Goal: Task Accomplishment & Management: Use online tool/utility

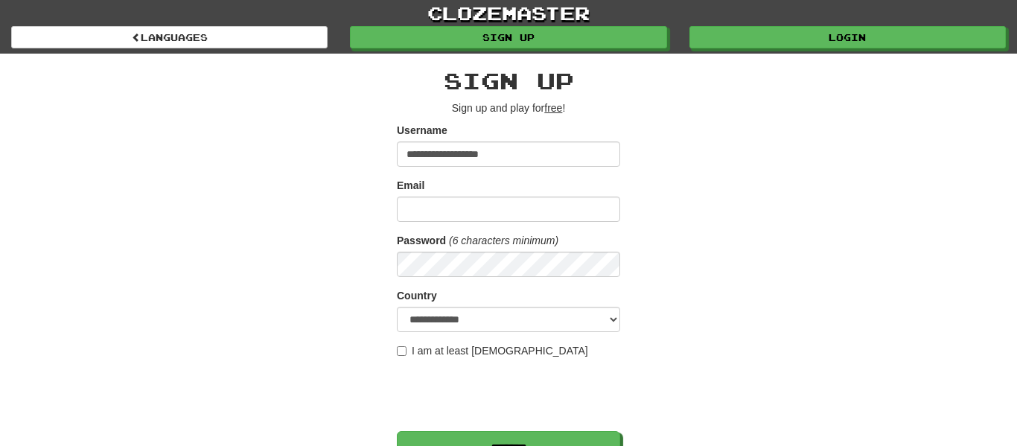
click at [679, 281] on div "**********" at bounding box center [508, 314] width 871 height 520
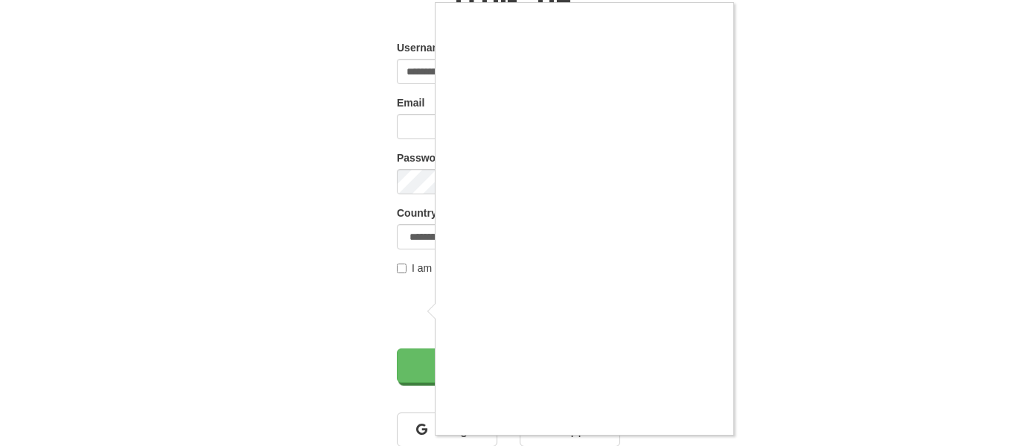
scroll to position [84, 0]
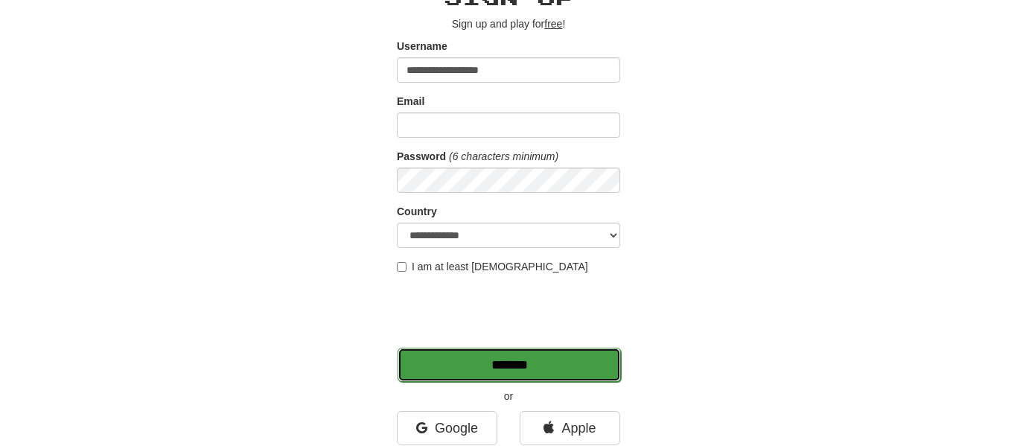
click at [547, 371] on input "*******" at bounding box center [509, 365] width 223 height 34
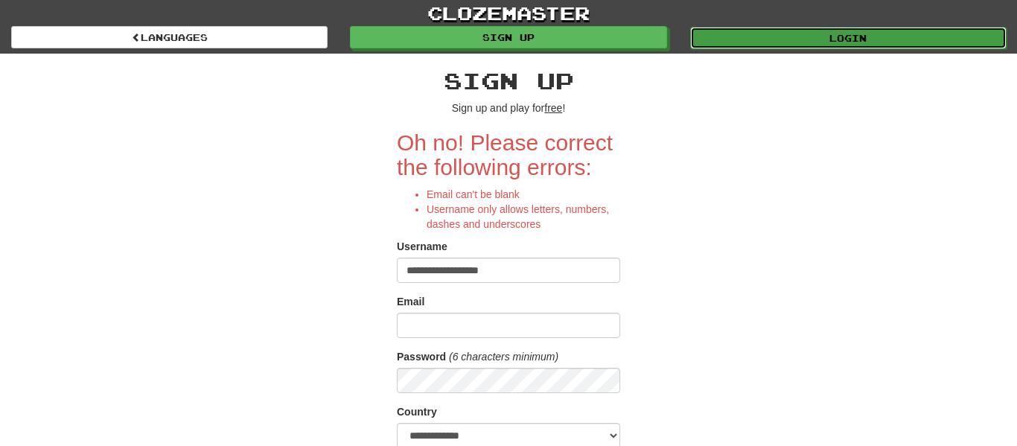
click at [731, 39] on link "Login" at bounding box center [848, 38] width 316 height 22
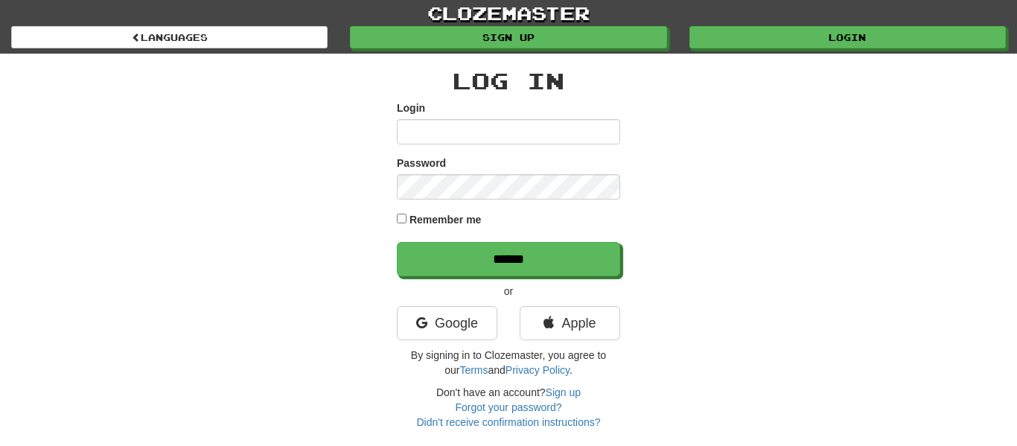
type input "**********"
click at [489, 120] on input "**********" at bounding box center [508, 131] width 223 height 25
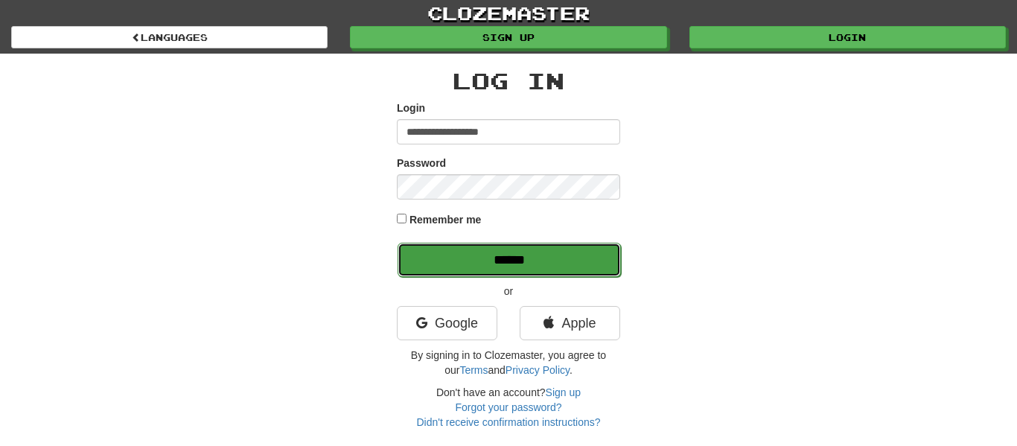
click at [417, 268] on input "******" at bounding box center [509, 260] width 223 height 34
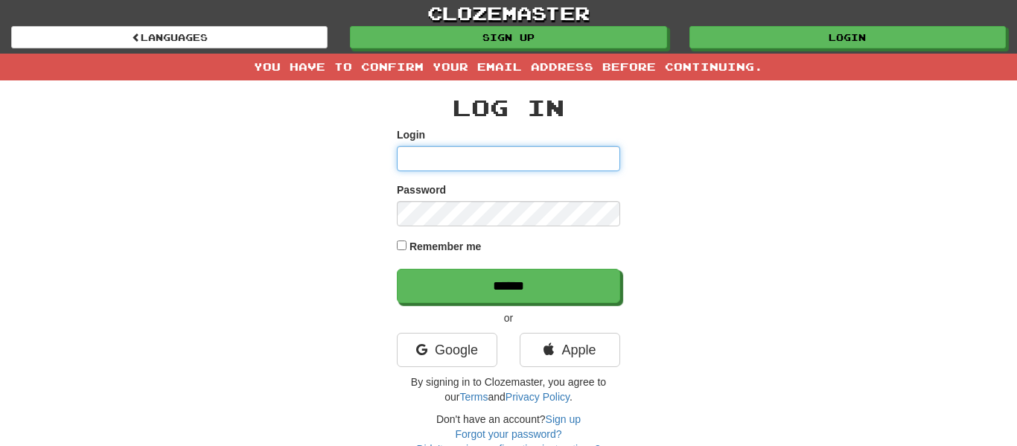
type input "**********"
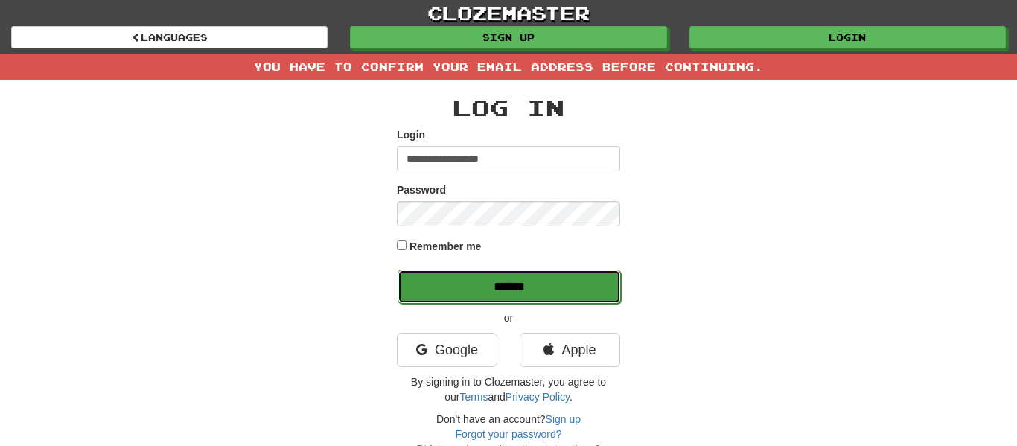
click at [437, 282] on input "******" at bounding box center [509, 287] width 223 height 34
type input "**********"
click at [459, 288] on input "******" at bounding box center [509, 287] width 223 height 34
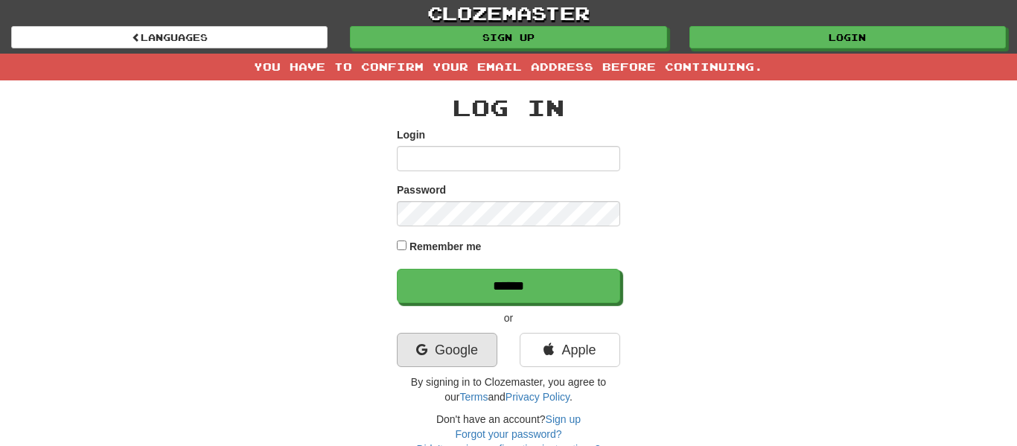
type input "**********"
click at [453, 354] on link "Google" at bounding box center [447, 350] width 101 height 34
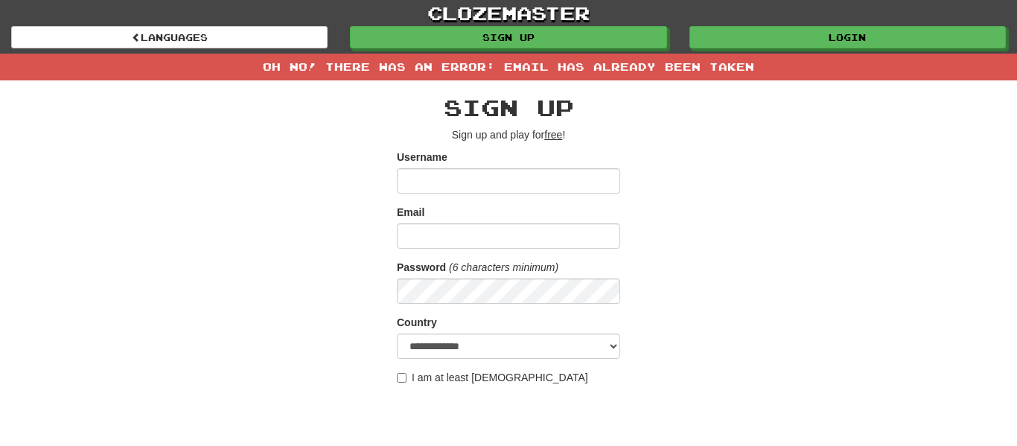
type input "**********"
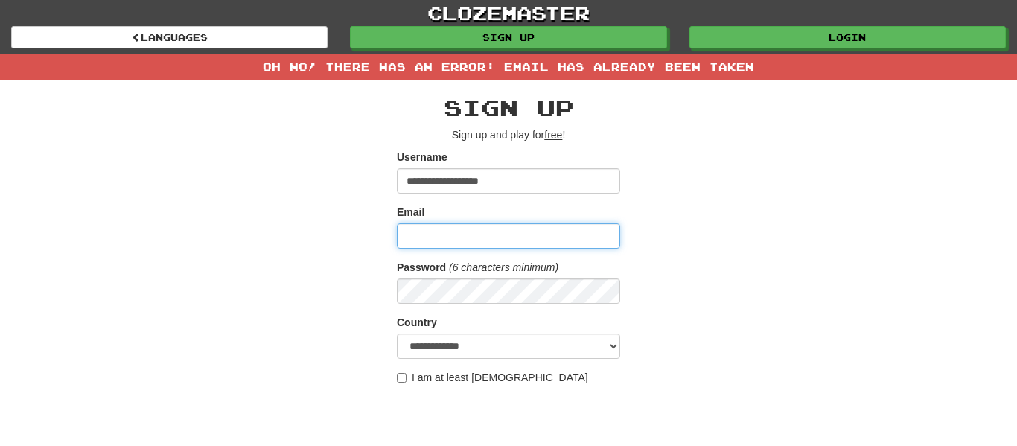
click at [571, 242] on input "Email" at bounding box center [508, 235] width 223 height 25
click at [688, 200] on div "**********" at bounding box center [508, 340] width 871 height 520
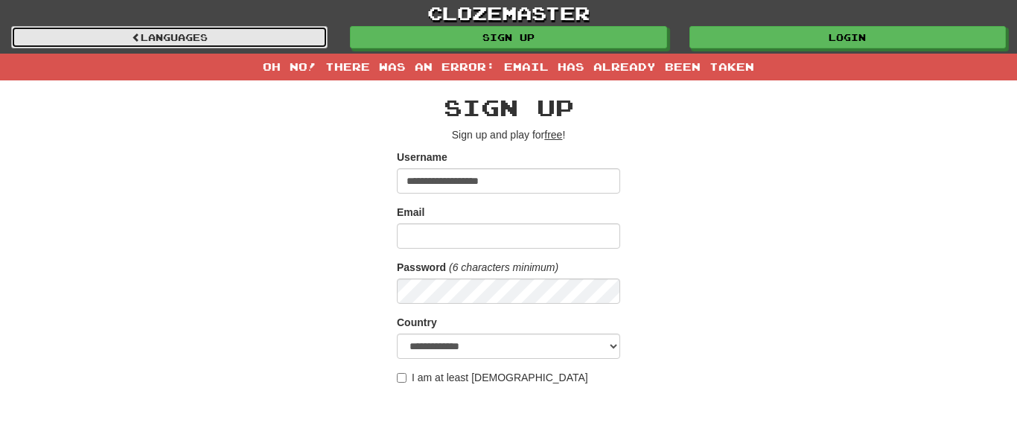
click at [246, 28] on link "Languages" at bounding box center [169, 37] width 316 height 22
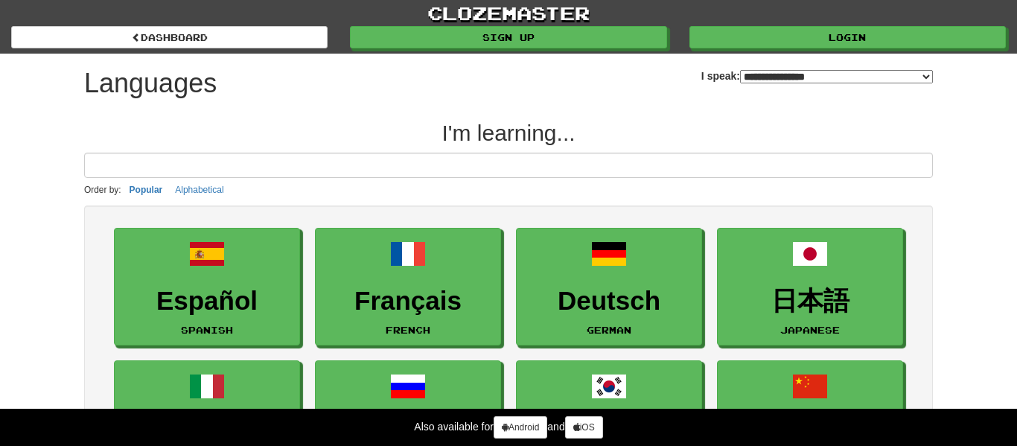
select select "*******"
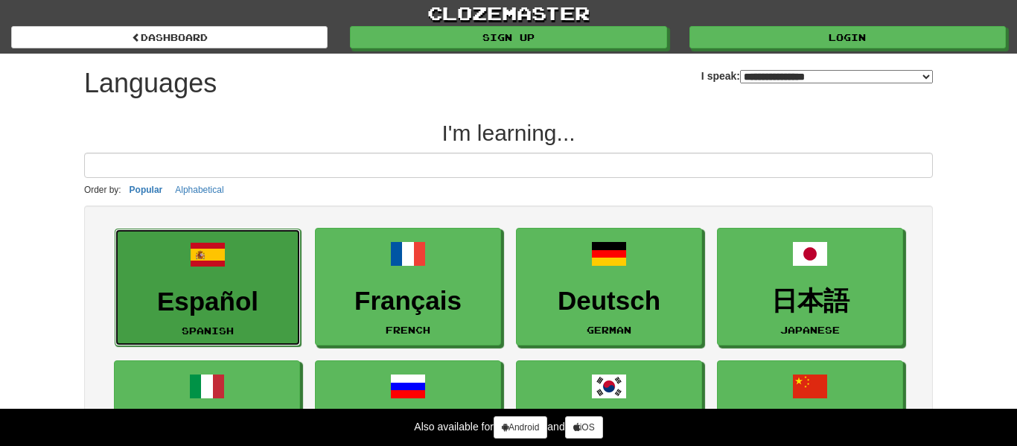
click at [235, 229] on link "Español Spanish" at bounding box center [208, 288] width 186 height 118
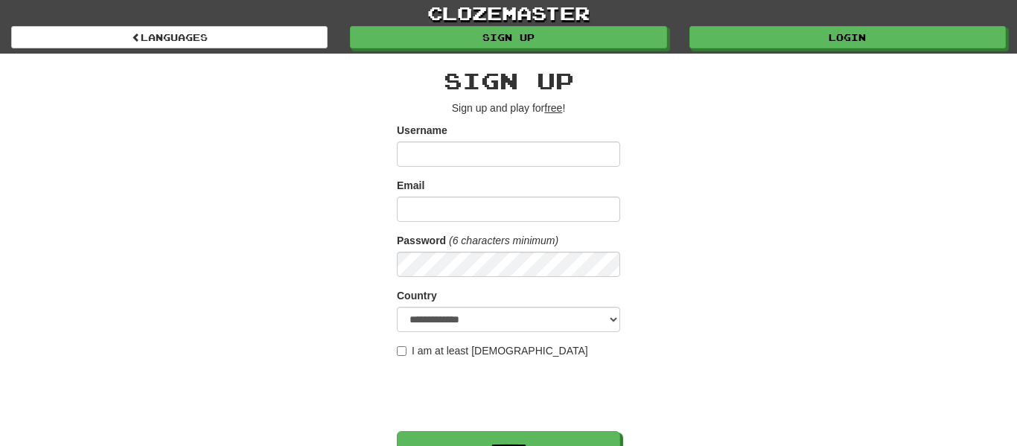
click at [467, 147] on input "Username" at bounding box center [508, 153] width 223 height 25
click at [664, 131] on div "**********" at bounding box center [508, 314] width 871 height 520
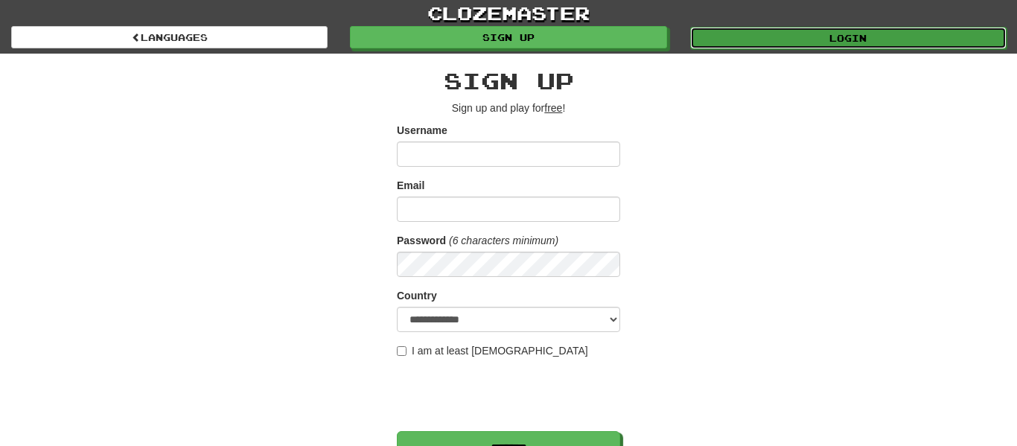
click at [733, 28] on link "Login" at bounding box center [848, 38] width 316 height 22
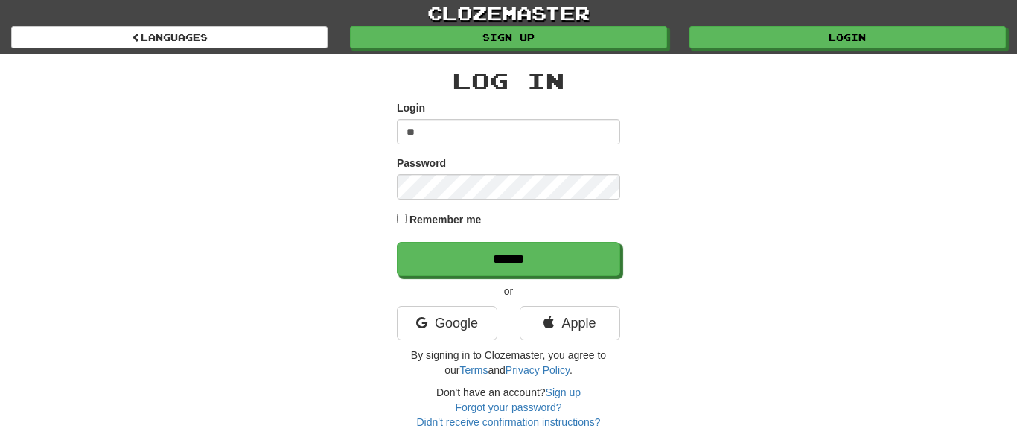
type input "*"
type input "**********"
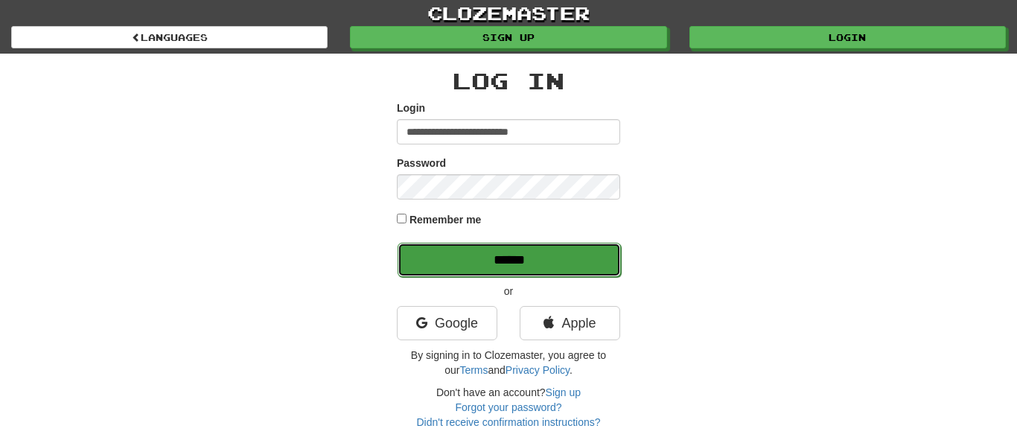
click at [436, 264] on input "******" at bounding box center [509, 260] width 223 height 34
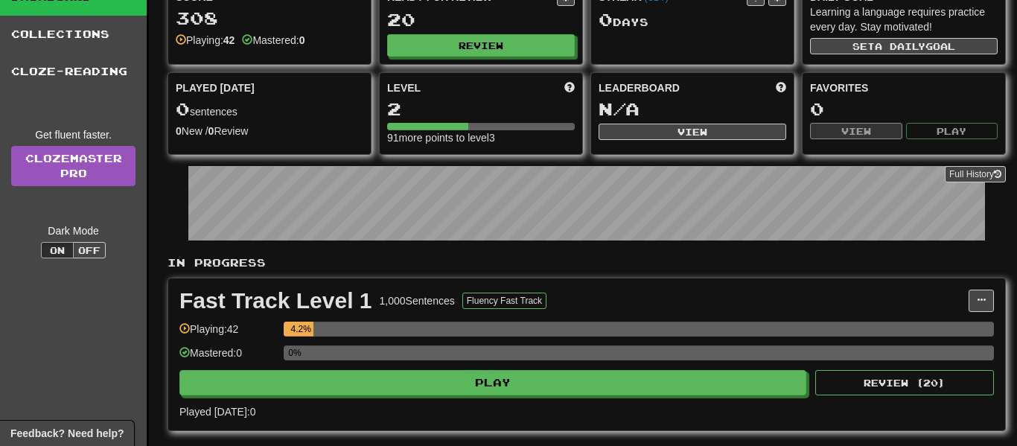
scroll to position [96, 0]
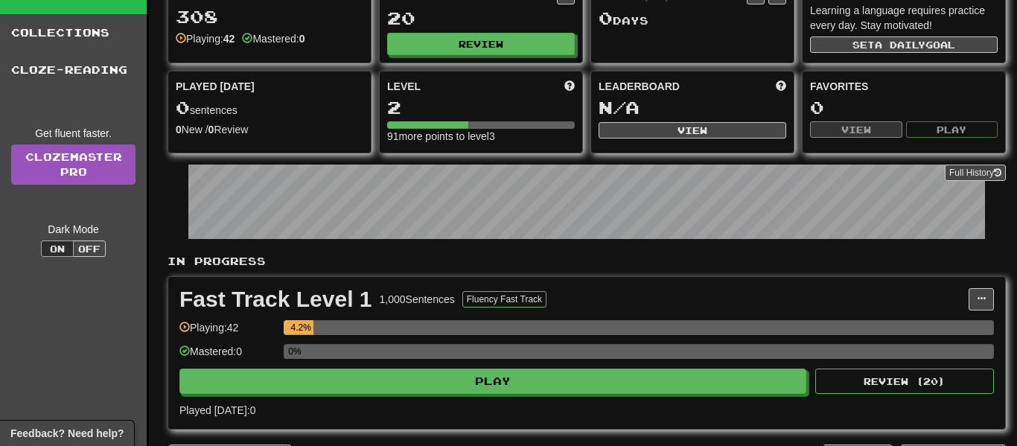
click at [459, 394] on div "Fast Track Level 1 1,000 Sentences Fluency Fast Track Manage Sentences Unpin fr…" at bounding box center [586, 353] width 837 height 152
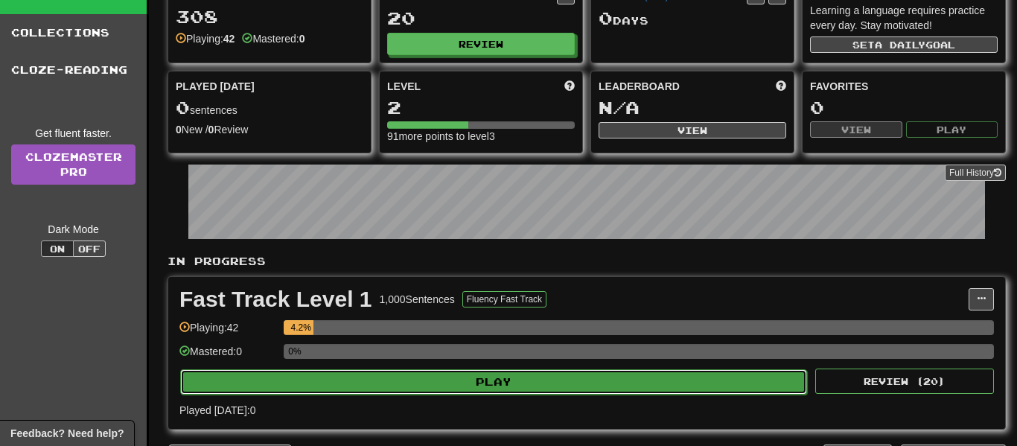
click at [510, 385] on button "Play" at bounding box center [493, 381] width 627 height 25
select select "**"
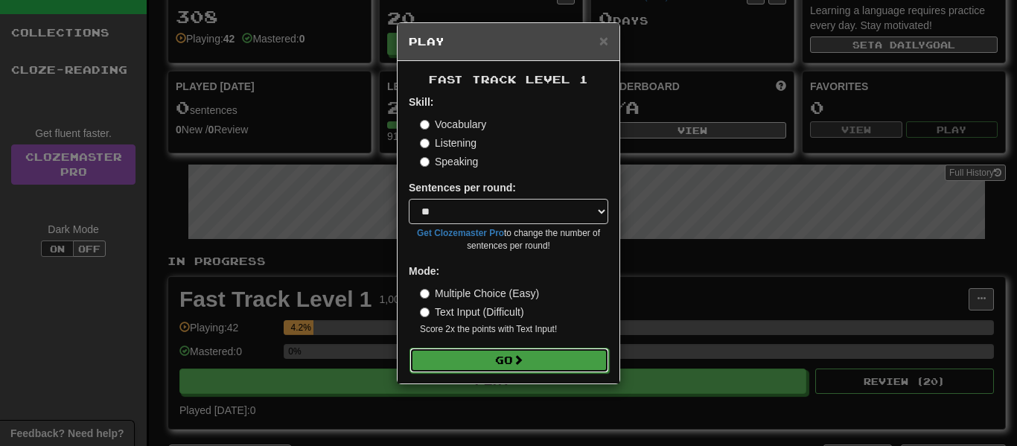
click at [523, 362] on span at bounding box center [518, 359] width 10 height 10
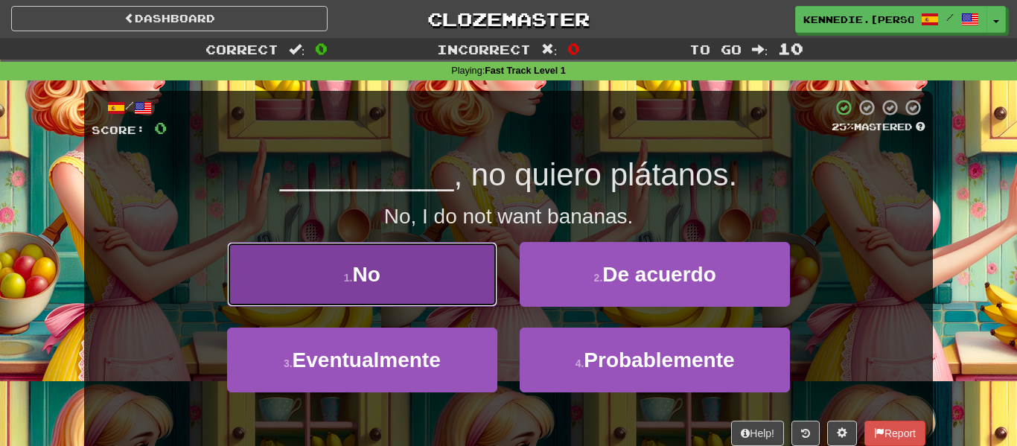
click at [484, 289] on button "1 . No" at bounding box center [362, 274] width 270 height 65
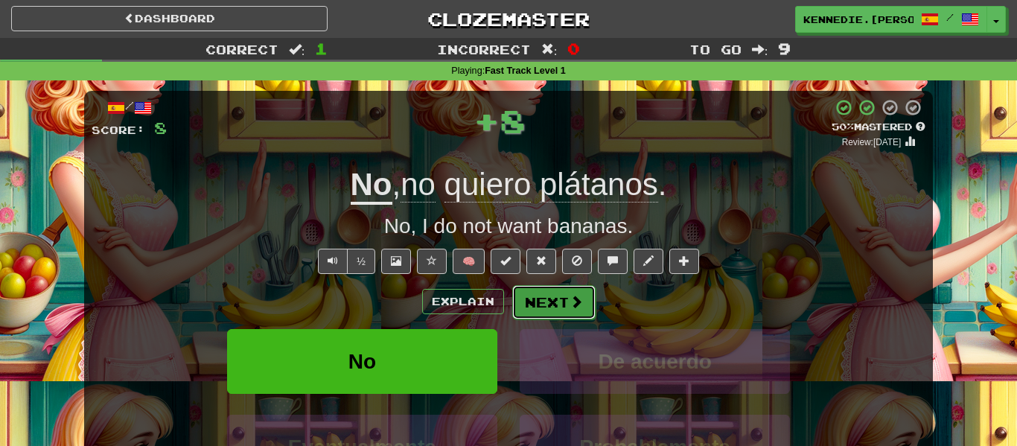
click at [561, 302] on button "Next" at bounding box center [553, 302] width 83 height 34
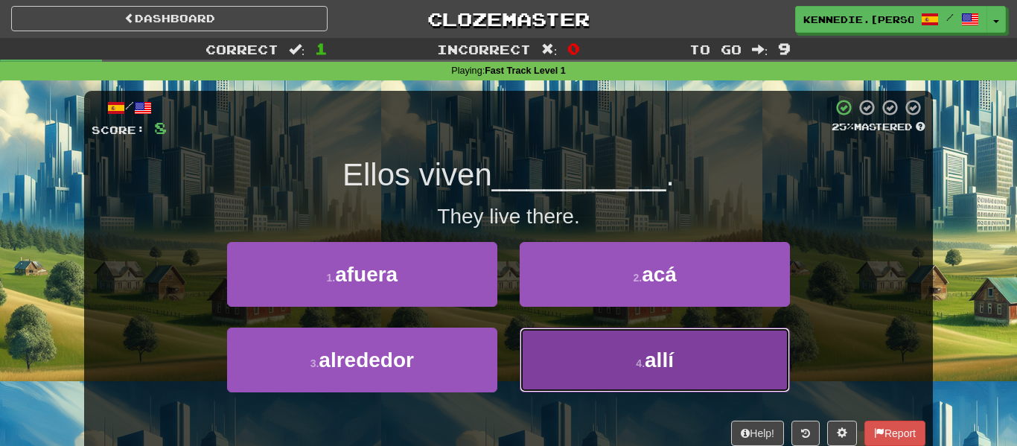
click at [581, 354] on button "4 . allí" at bounding box center [655, 360] width 270 height 65
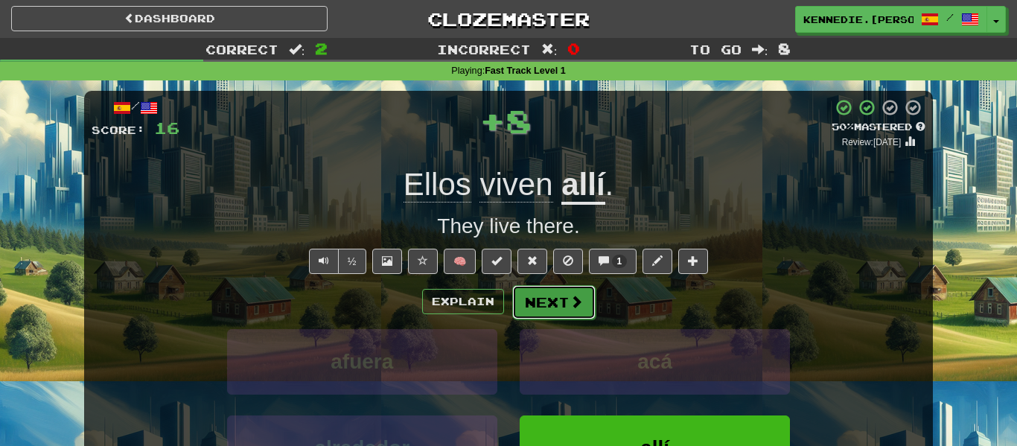
click at [576, 304] on span at bounding box center [576, 301] width 13 height 13
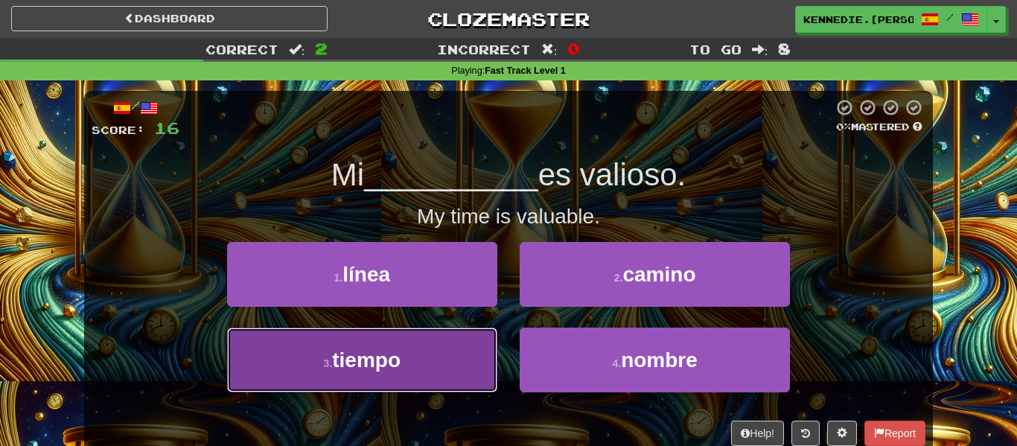
click at [453, 345] on button "3 . tiempo" at bounding box center [362, 360] width 270 height 65
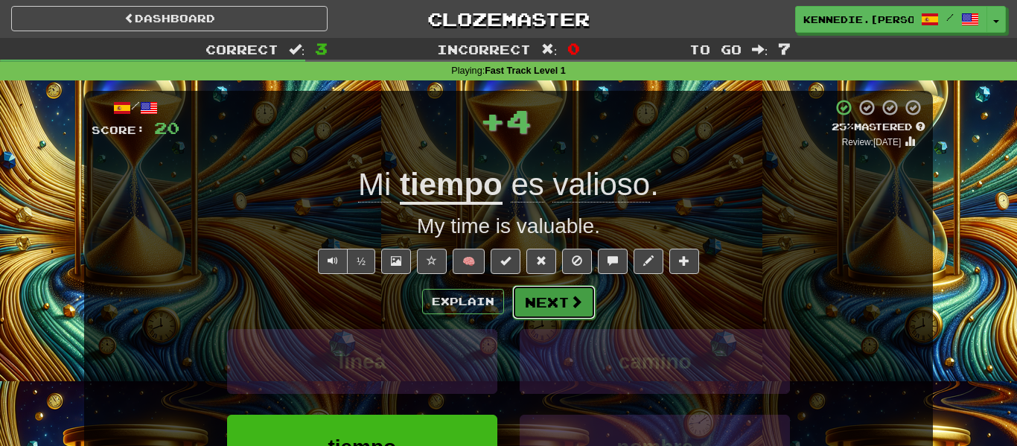
click at [552, 297] on button "Next" at bounding box center [553, 302] width 83 height 34
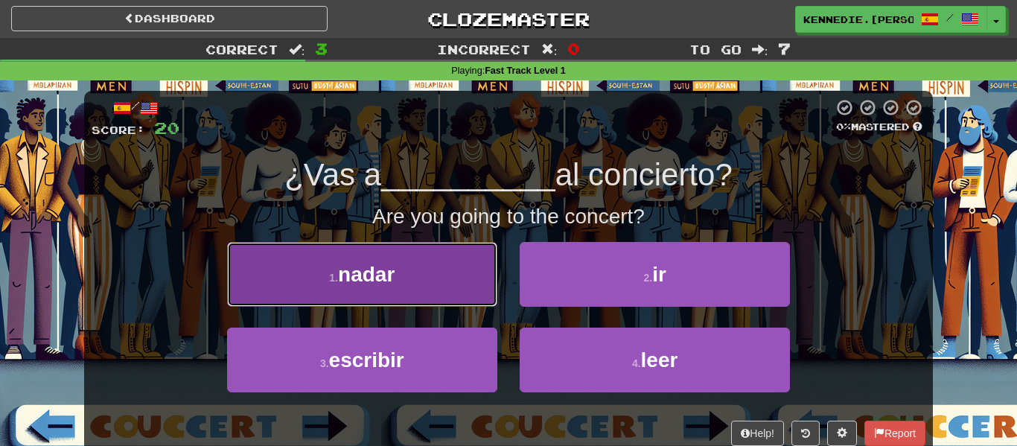
click at [439, 269] on button "1 . nadar" at bounding box center [362, 274] width 270 height 65
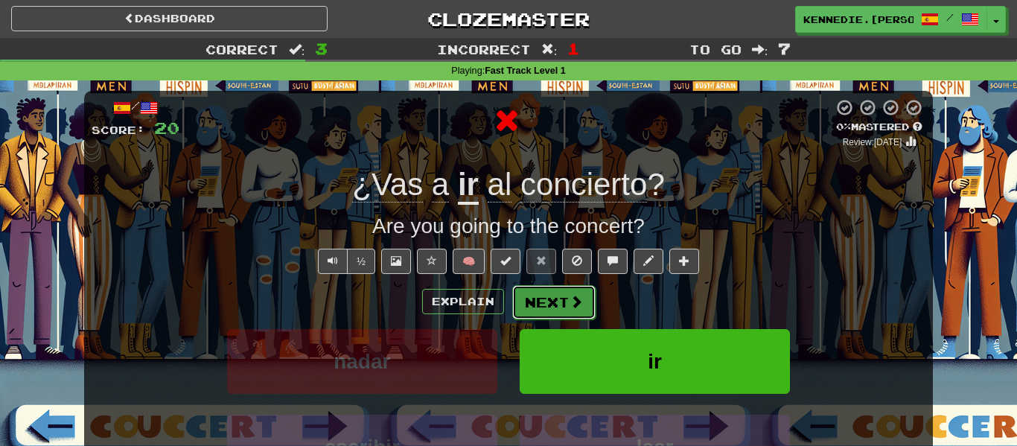
click at [572, 301] on span at bounding box center [576, 301] width 13 height 13
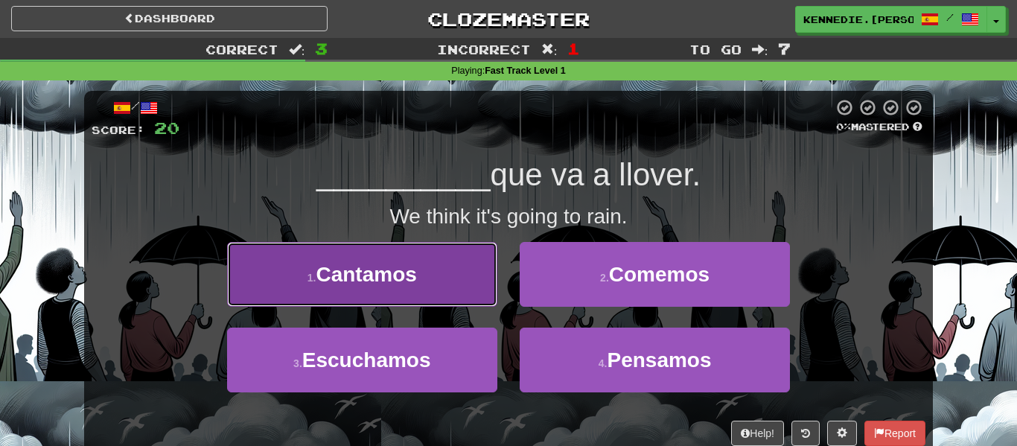
click at [463, 275] on button "1 . [GEOGRAPHIC_DATA]" at bounding box center [362, 274] width 270 height 65
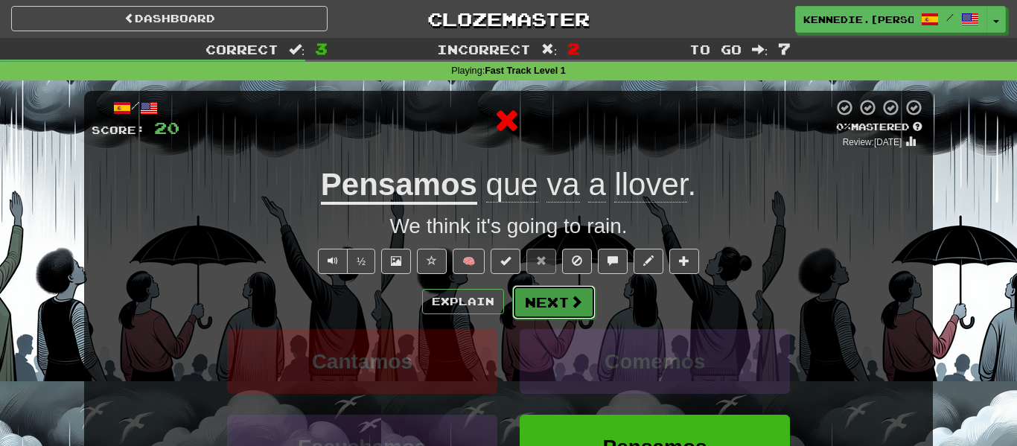
click at [571, 297] on span at bounding box center [576, 301] width 13 height 13
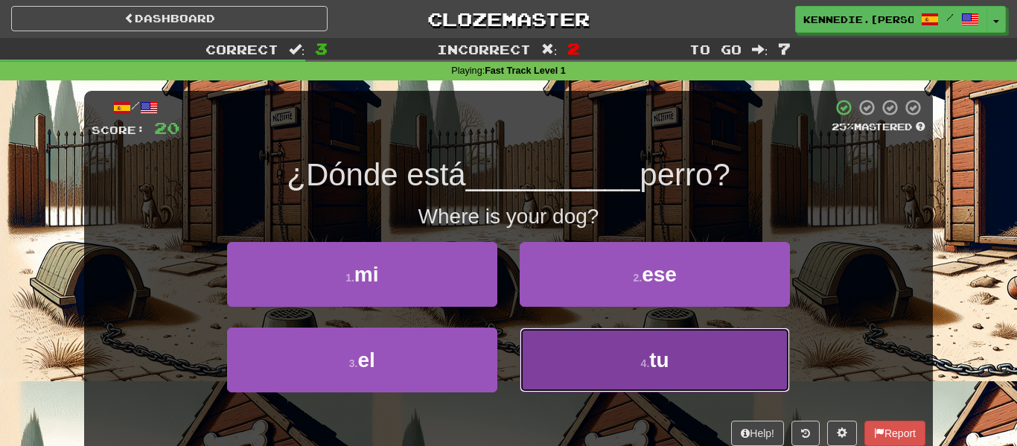
click at [552, 364] on button "4 . tu" at bounding box center [655, 360] width 270 height 65
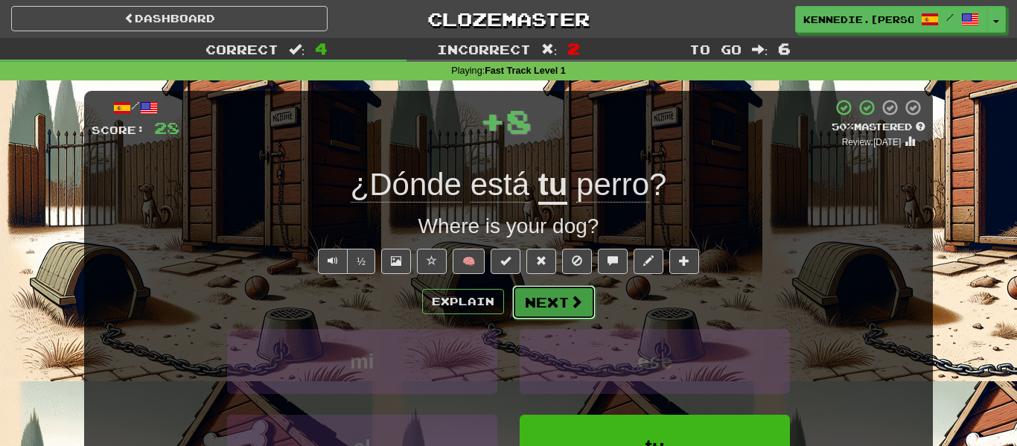
click at [558, 299] on button "Next" at bounding box center [553, 302] width 83 height 34
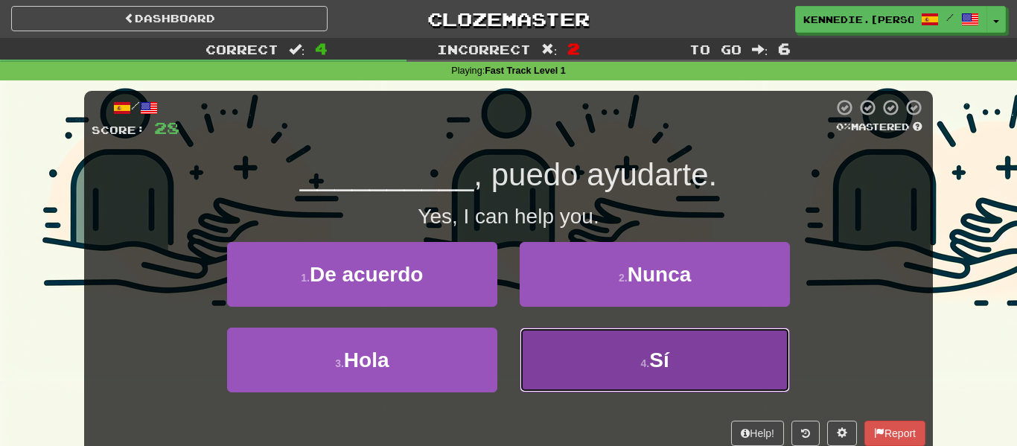
click at [588, 328] on button "4 . Sí" at bounding box center [655, 360] width 270 height 65
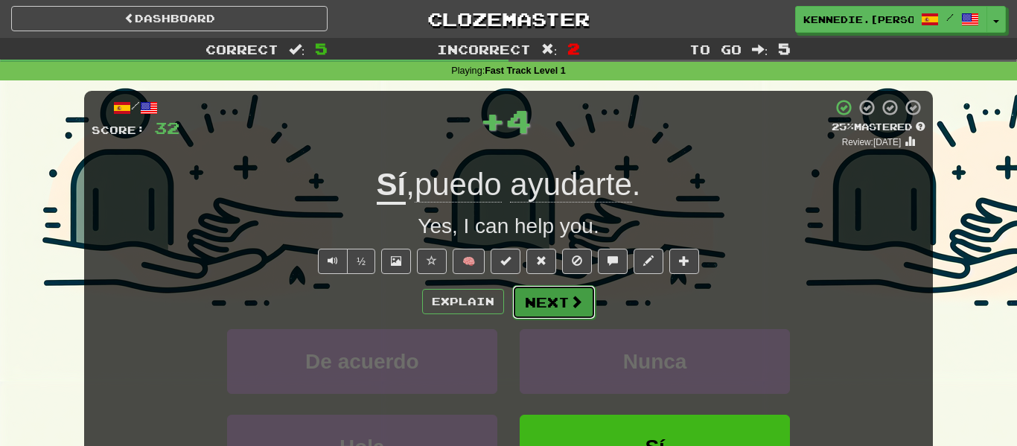
click at [565, 300] on button "Next" at bounding box center [553, 302] width 83 height 34
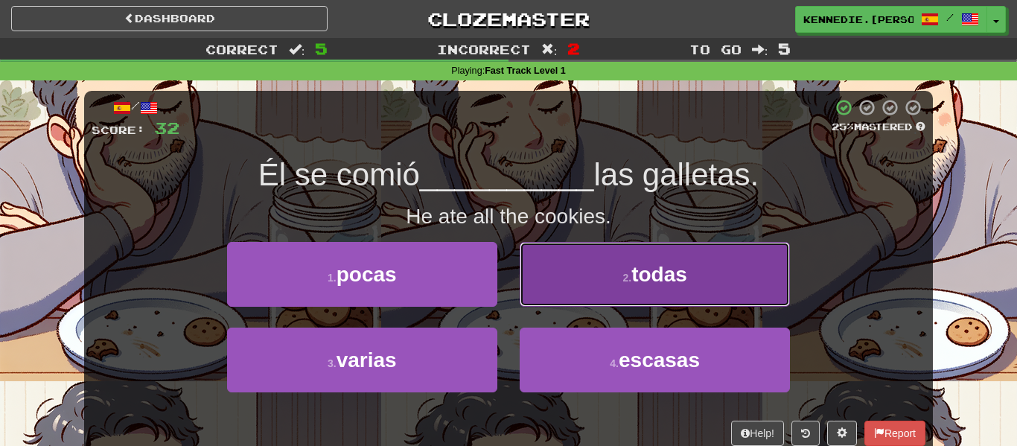
click at [602, 271] on button "2 . todas" at bounding box center [655, 274] width 270 height 65
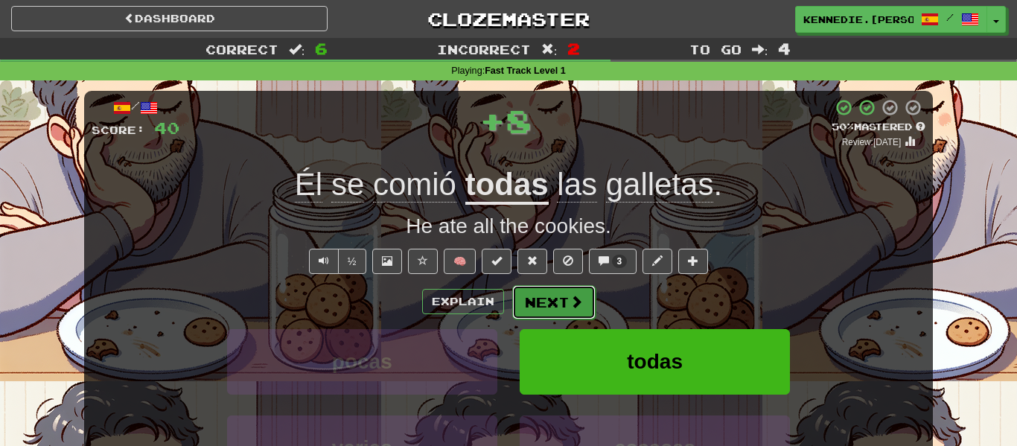
click at [570, 295] on span at bounding box center [576, 301] width 13 height 13
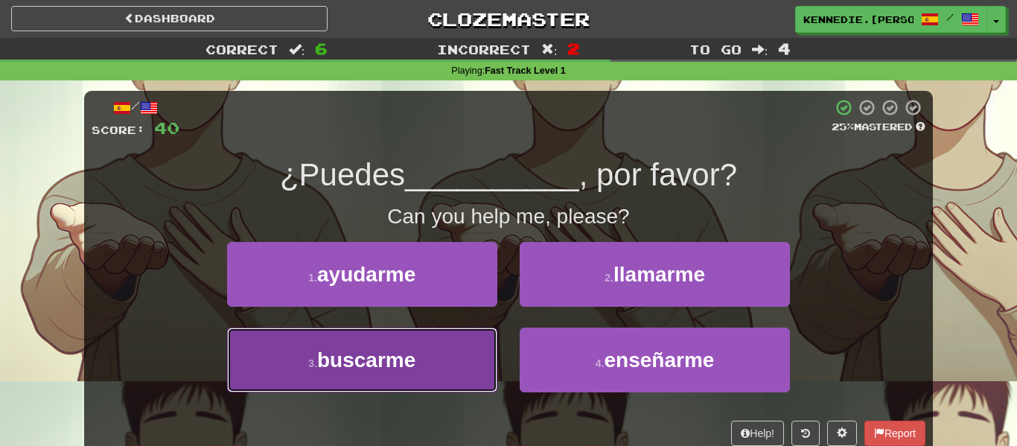
click at [460, 356] on button "3 . buscarme" at bounding box center [362, 360] width 270 height 65
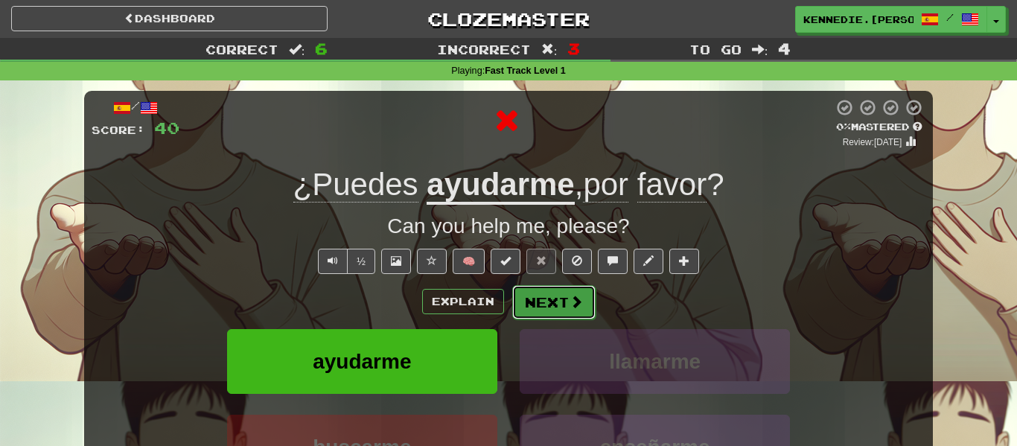
click at [544, 317] on button "Next" at bounding box center [553, 302] width 83 height 34
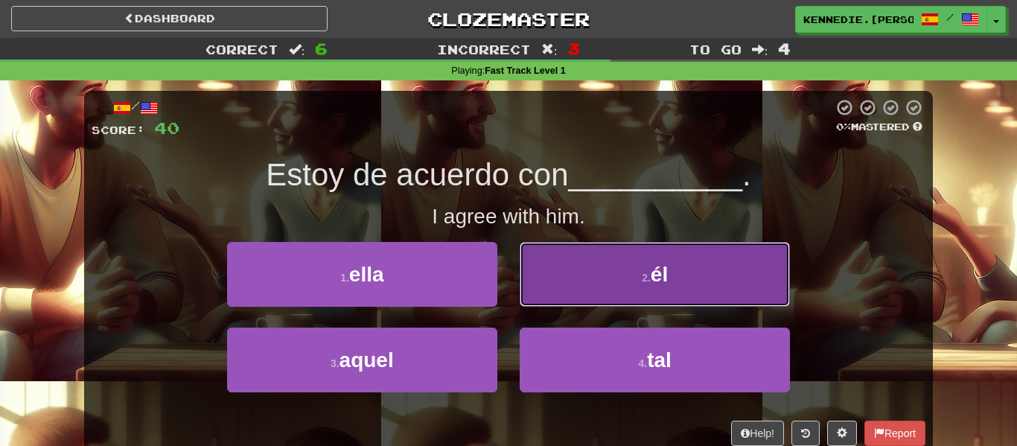
click at [581, 270] on button "2 . él" at bounding box center [655, 274] width 270 height 65
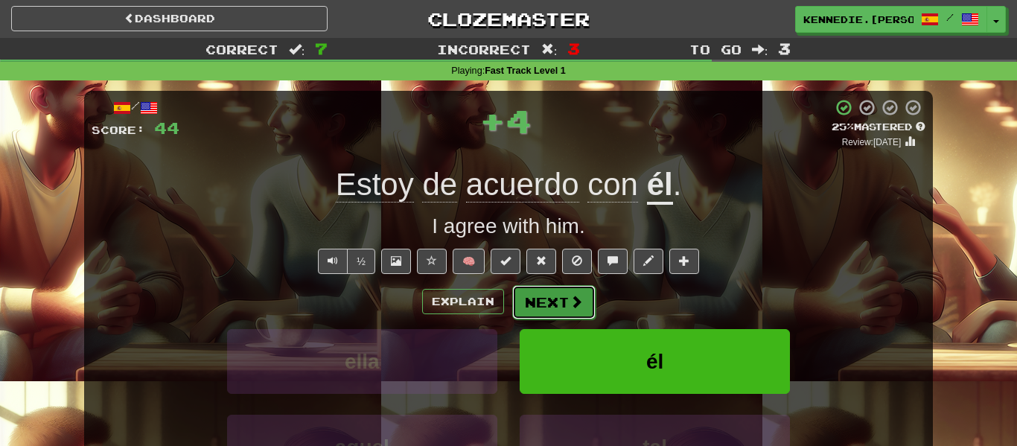
click at [570, 298] on span at bounding box center [576, 301] width 13 height 13
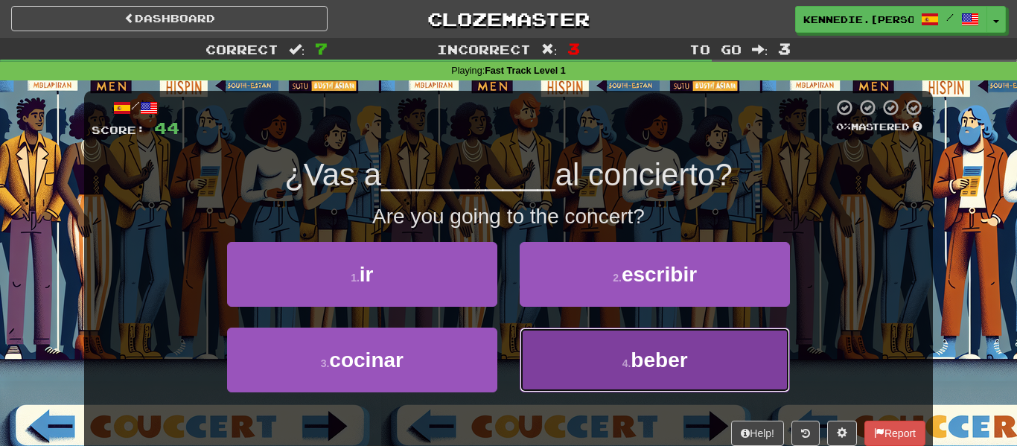
click at [572, 354] on button "4 . beber" at bounding box center [655, 360] width 270 height 65
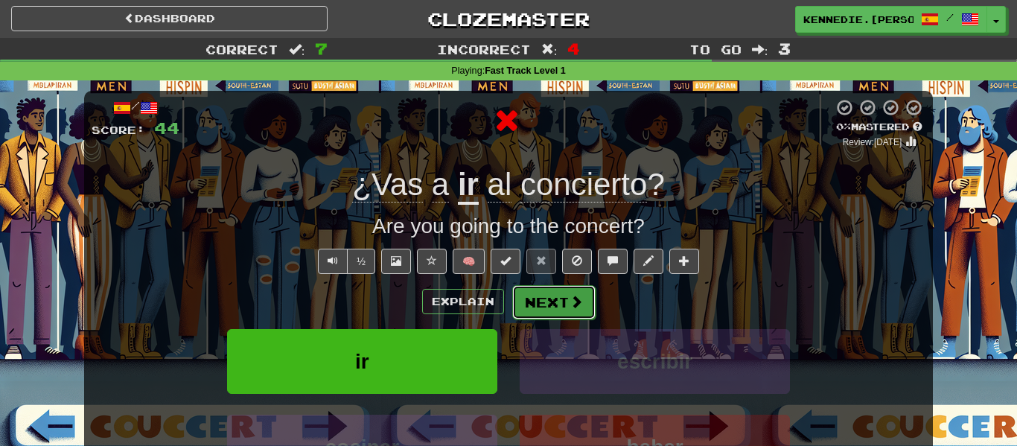
click at [565, 306] on button "Next" at bounding box center [553, 302] width 83 height 34
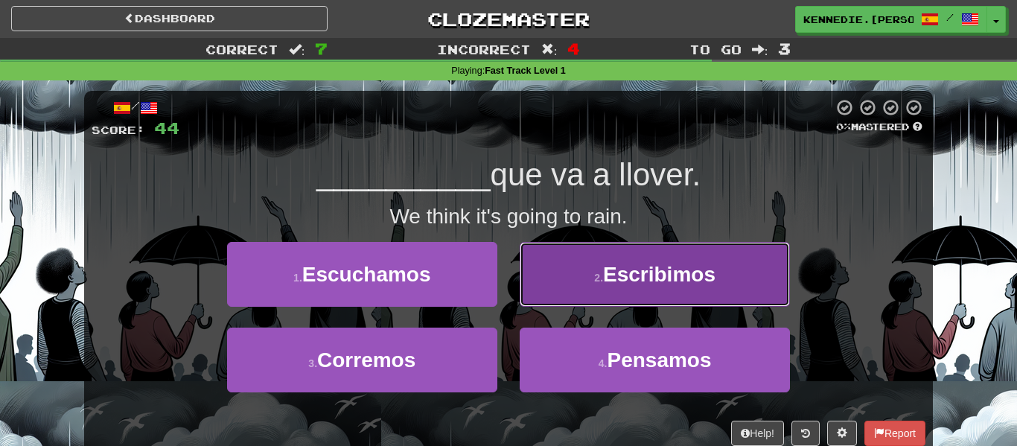
click at [588, 284] on button "2 . Escribimos" at bounding box center [655, 274] width 270 height 65
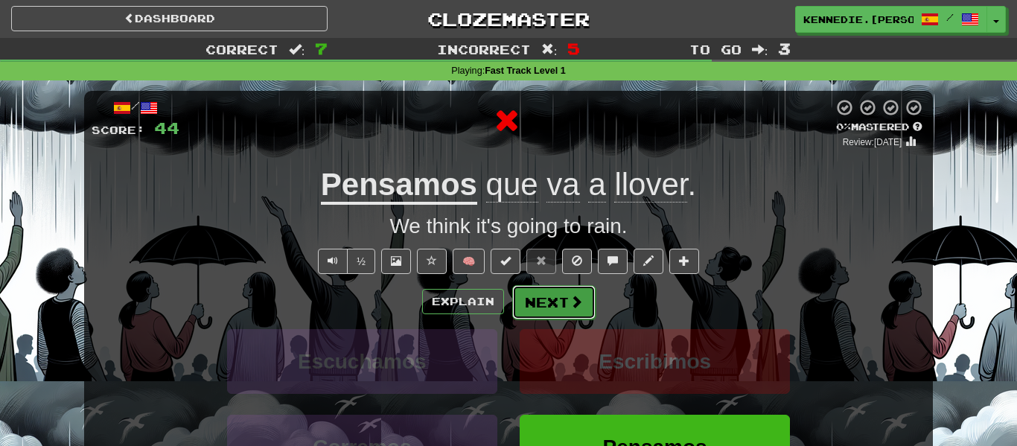
click at [546, 310] on button "Next" at bounding box center [553, 302] width 83 height 34
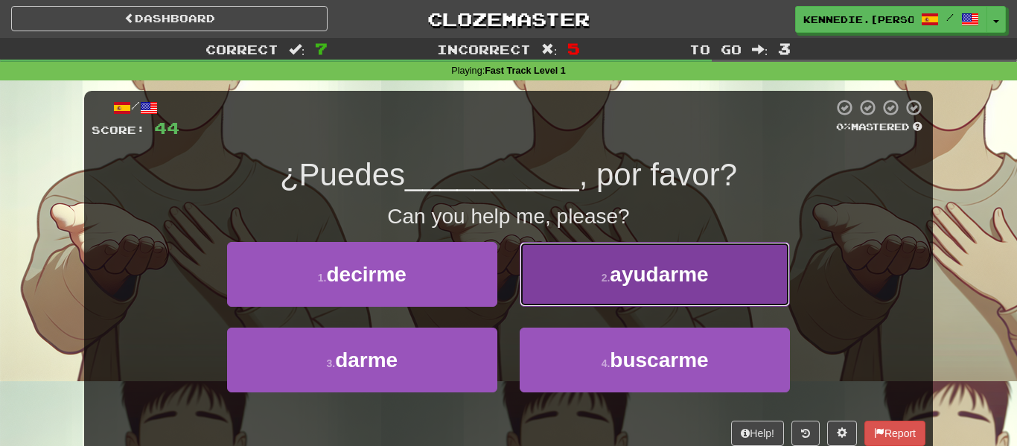
click at [560, 290] on button "2 . ayudarme" at bounding box center [655, 274] width 270 height 65
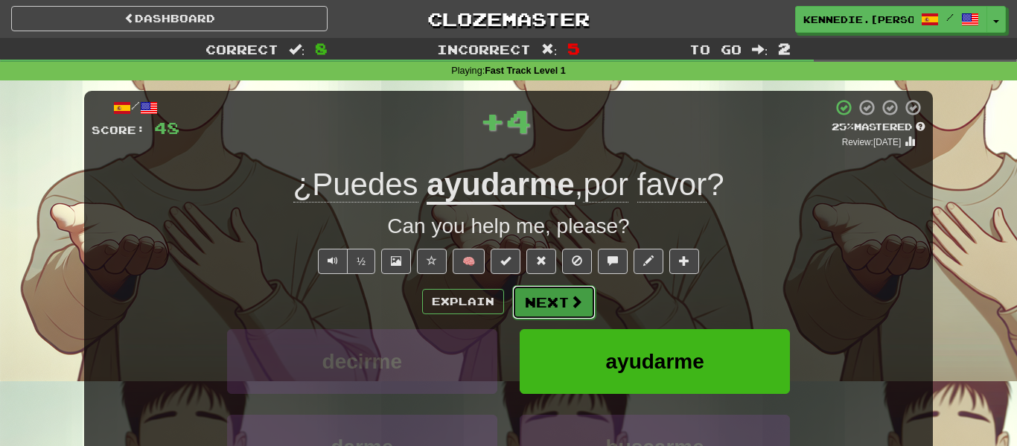
click at [560, 290] on button "Next" at bounding box center [553, 302] width 83 height 34
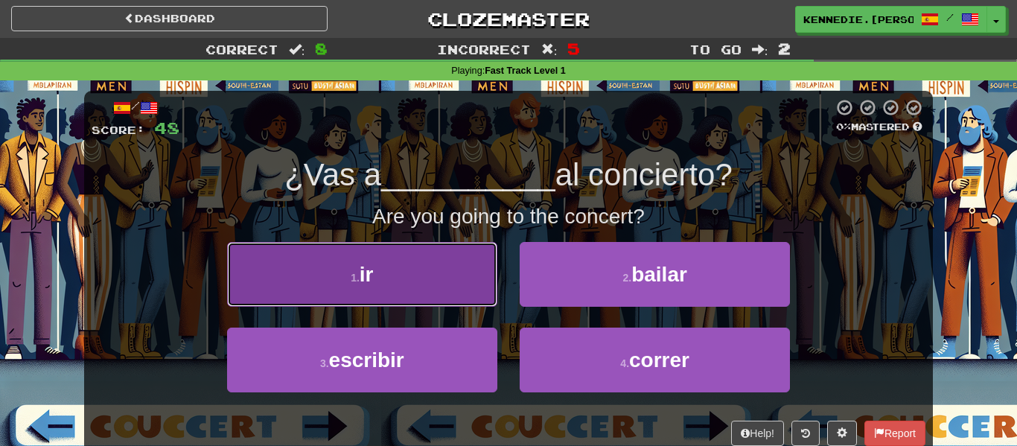
click at [439, 287] on button "1 . ir" at bounding box center [362, 274] width 270 height 65
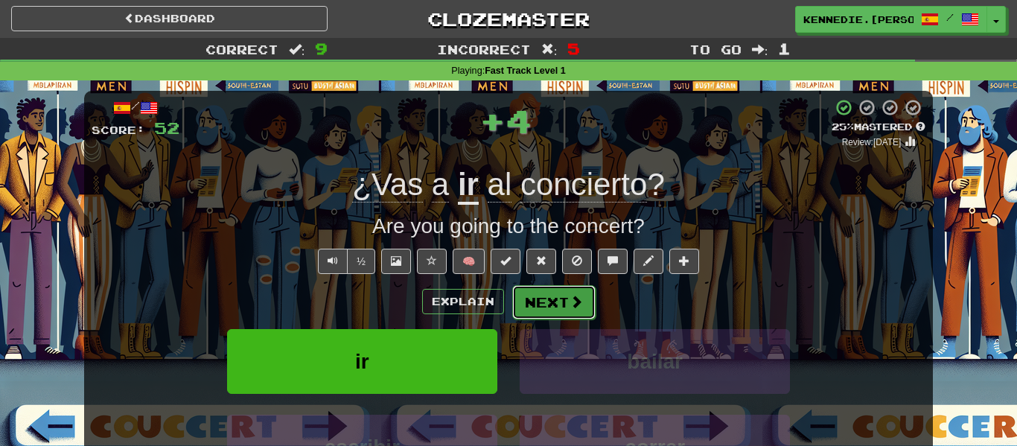
click at [535, 298] on button "Next" at bounding box center [553, 302] width 83 height 34
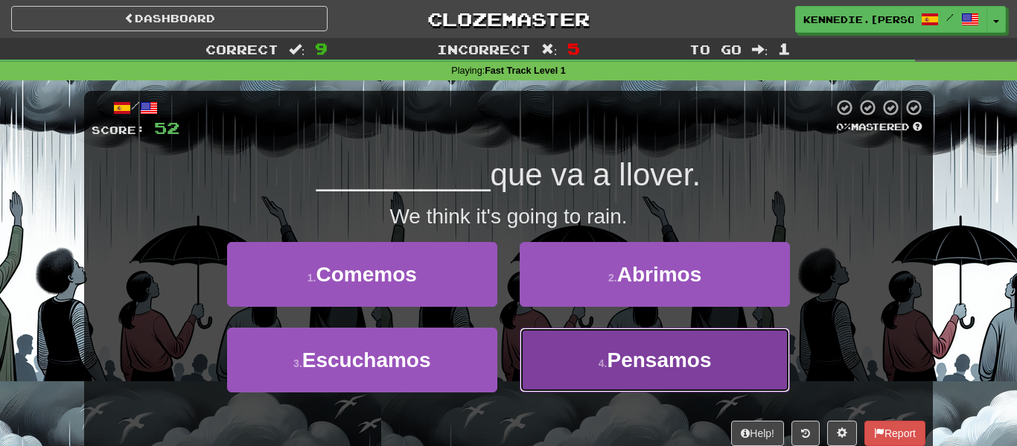
click at [586, 373] on button "4 . Pensamos" at bounding box center [655, 360] width 270 height 65
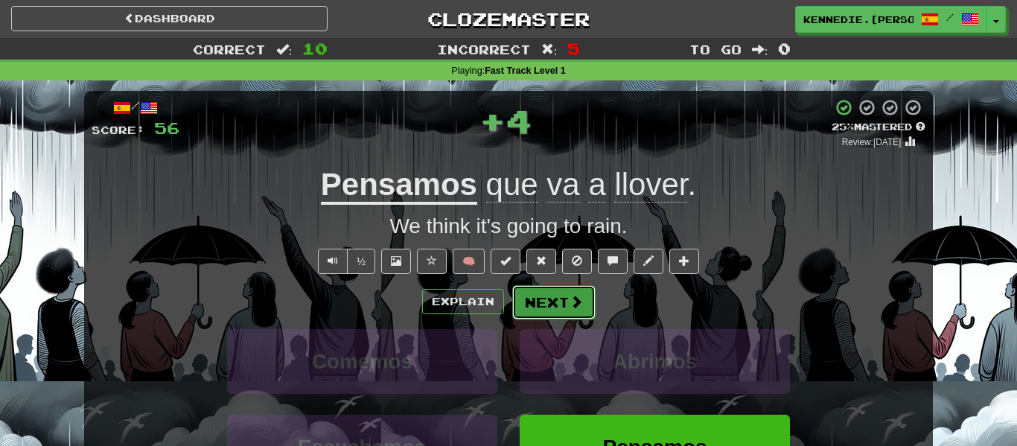
click at [552, 303] on button "Next" at bounding box center [553, 302] width 83 height 34
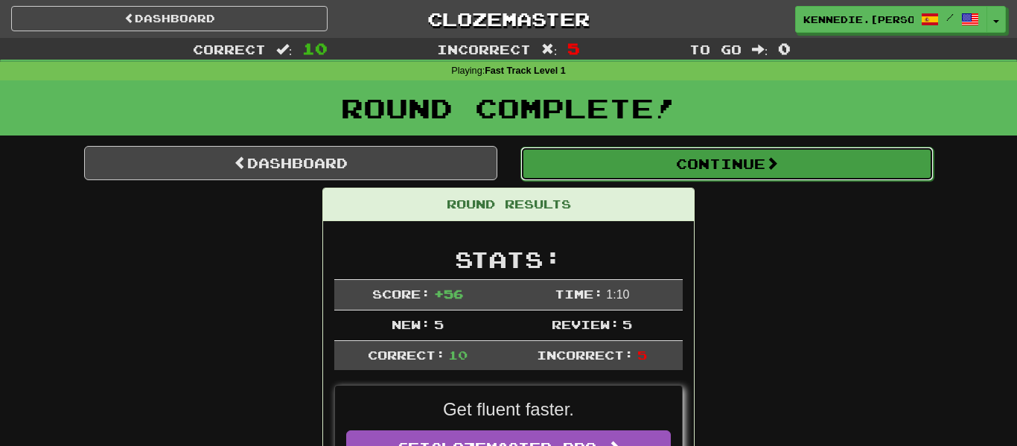
click at [691, 158] on button "Continue" at bounding box center [726, 164] width 413 height 34
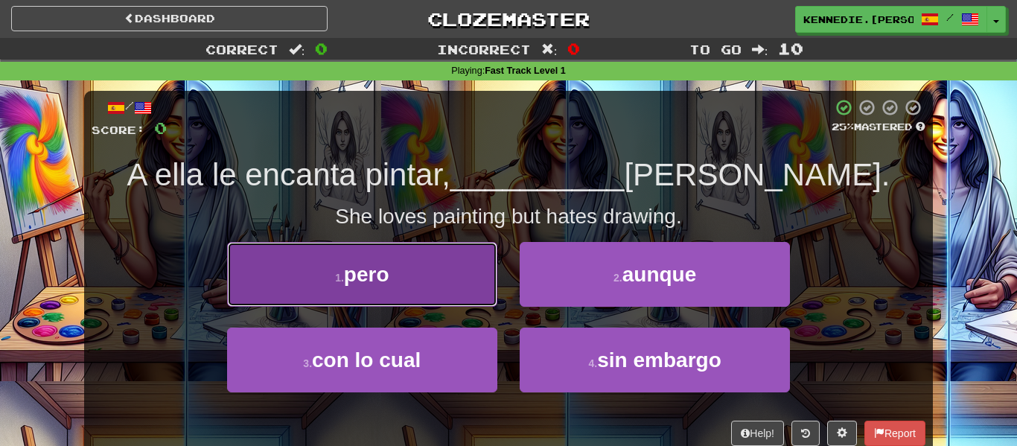
click at [474, 284] on button "1 . pero" at bounding box center [362, 274] width 270 height 65
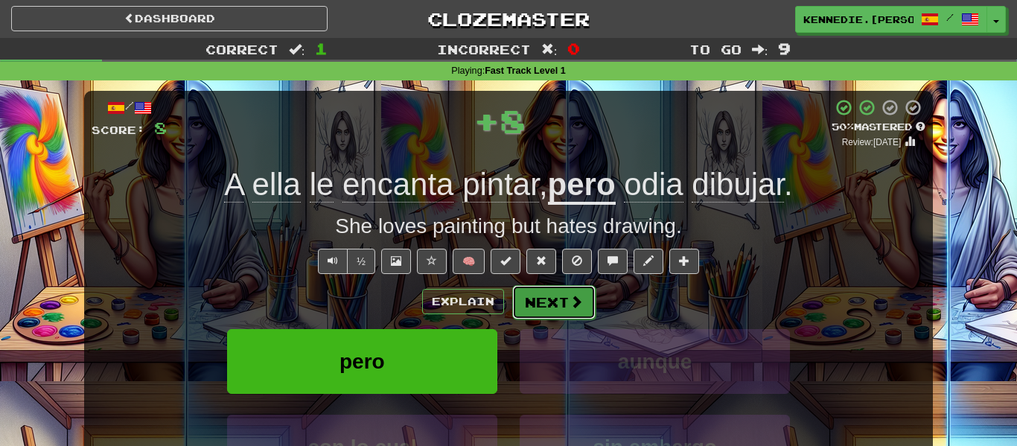
click at [561, 296] on button "Next" at bounding box center [553, 302] width 83 height 34
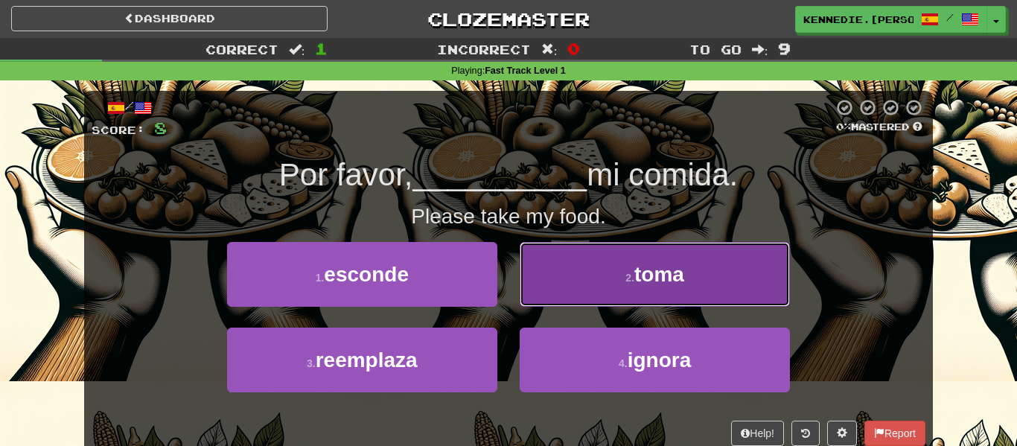
click at [564, 275] on button "2 . toma" at bounding box center [655, 274] width 270 height 65
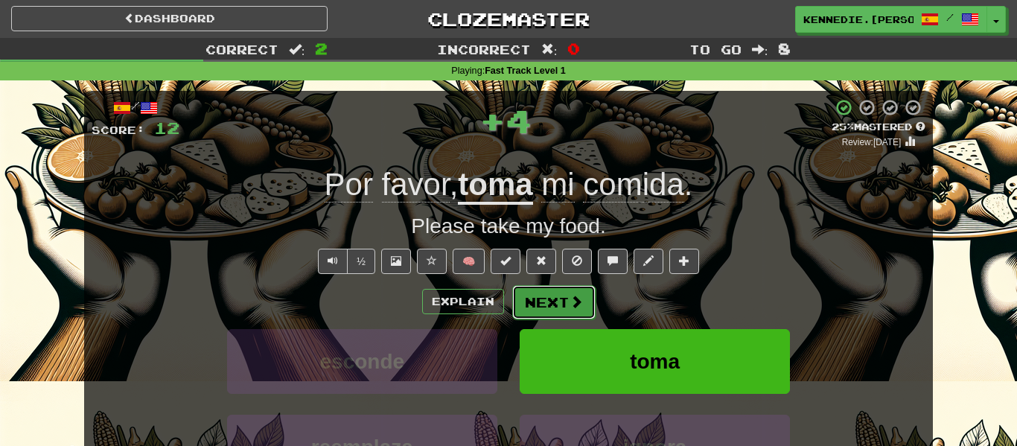
click at [562, 291] on button "Next" at bounding box center [553, 302] width 83 height 34
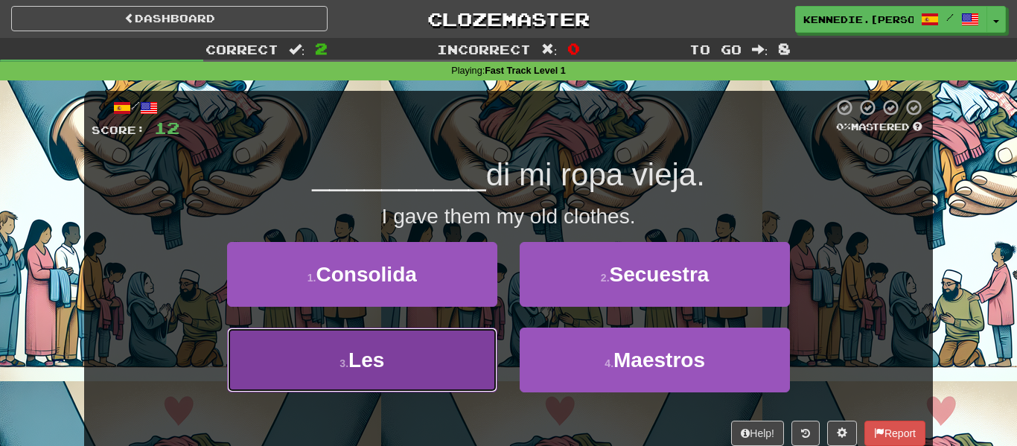
click at [439, 355] on button "3 . Les" at bounding box center [362, 360] width 270 height 65
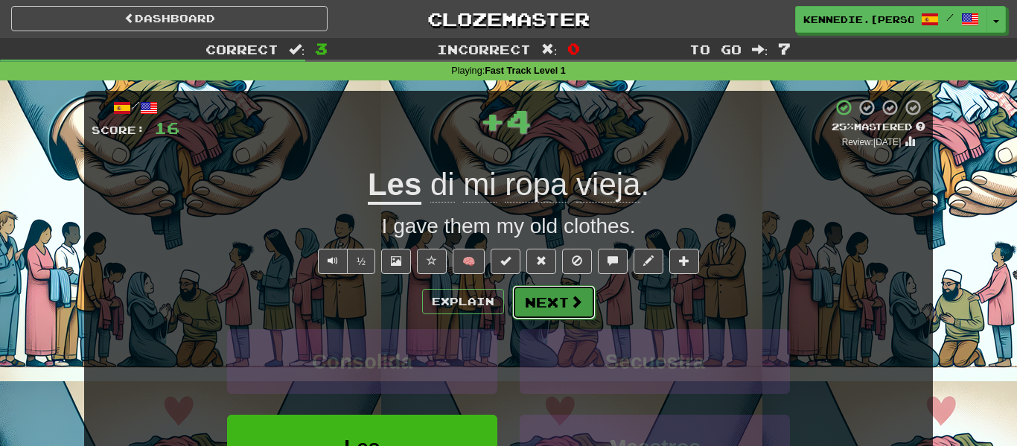
click at [550, 302] on button "Next" at bounding box center [553, 302] width 83 height 34
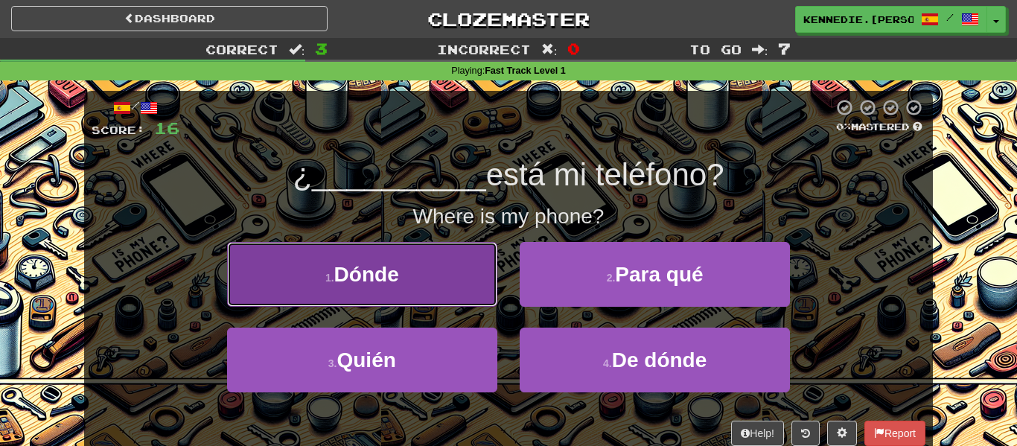
click at [439, 282] on button "1 . Dónde" at bounding box center [362, 274] width 270 height 65
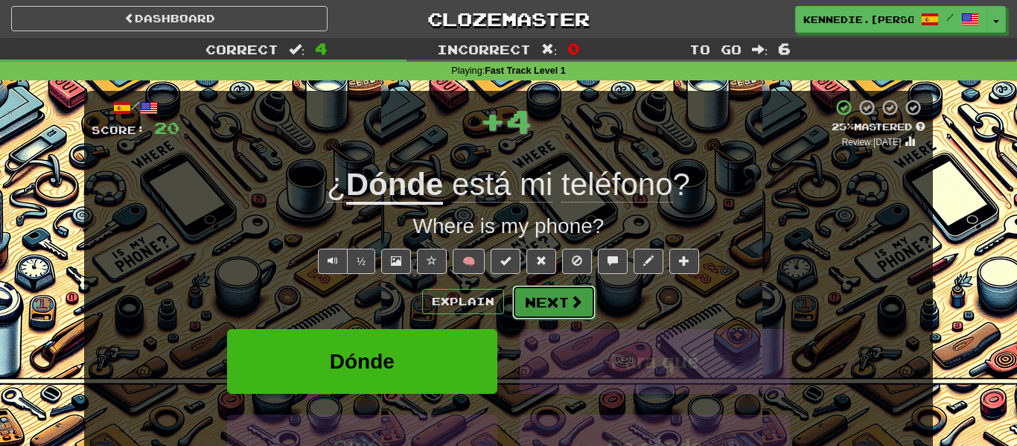
click at [574, 300] on span at bounding box center [576, 301] width 13 height 13
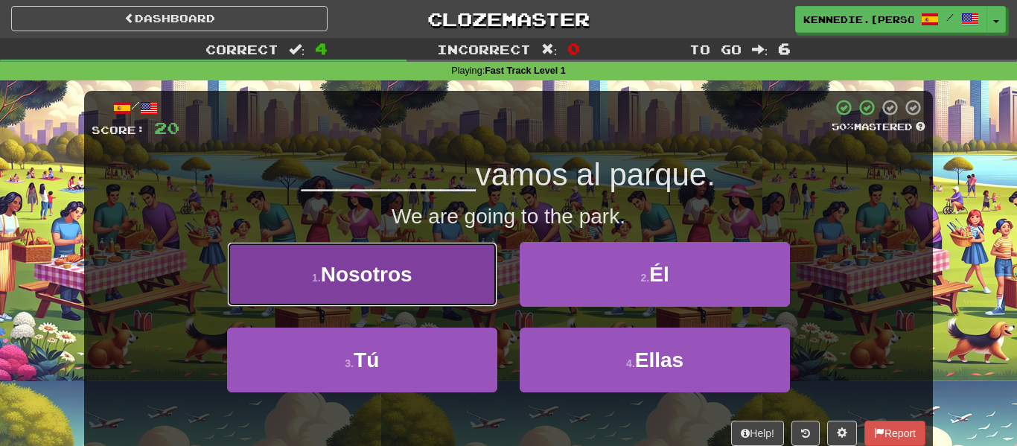
click at [437, 261] on button "1 . Nosotros" at bounding box center [362, 274] width 270 height 65
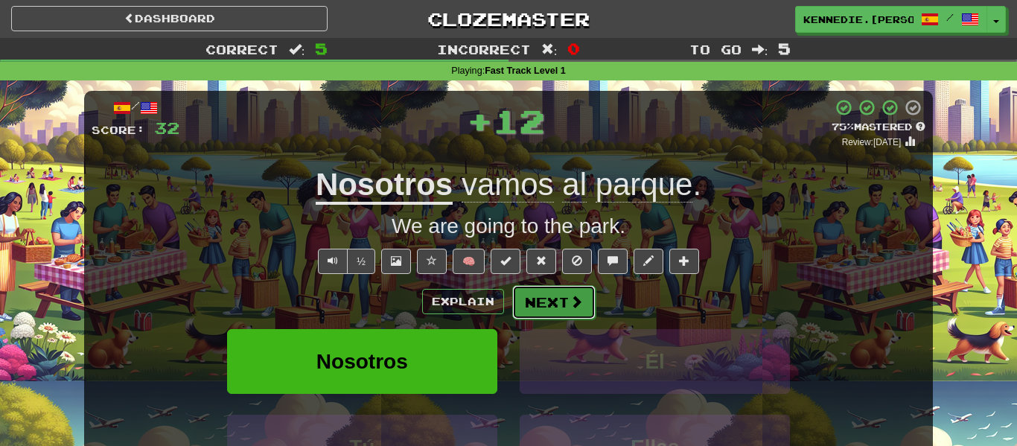
click at [533, 293] on button "Next" at bounding box center [553, 302] width 83 height 34
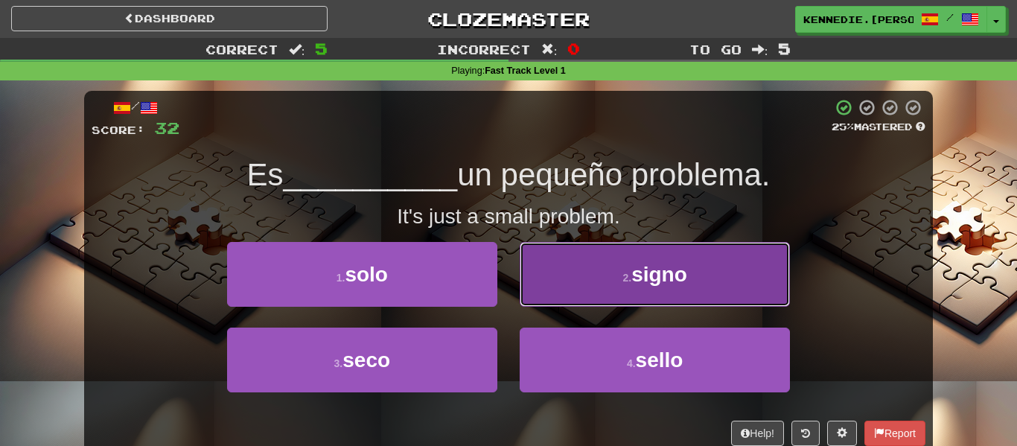
click at [612, 274] on button "2 . signo" at bounding box center [655, 274] width 270 height 65
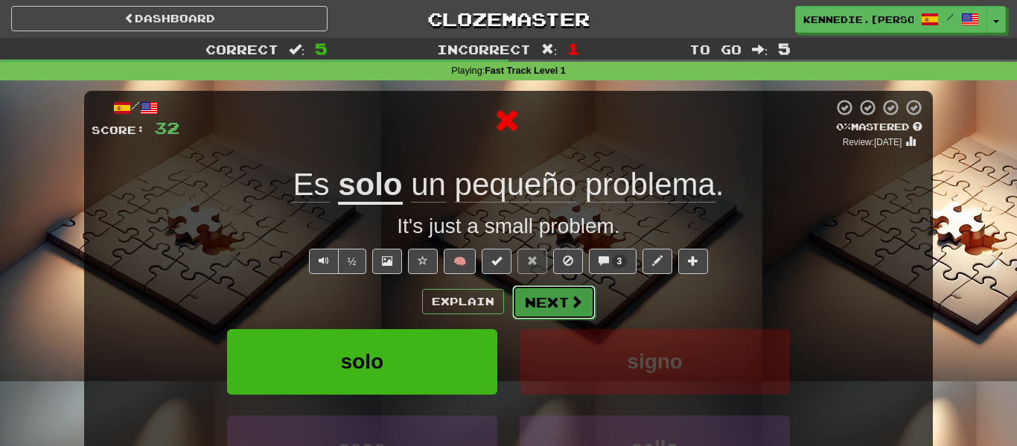
click at [561, 301] on button "Next" at bounding box center [553, 302] width 83 height 34
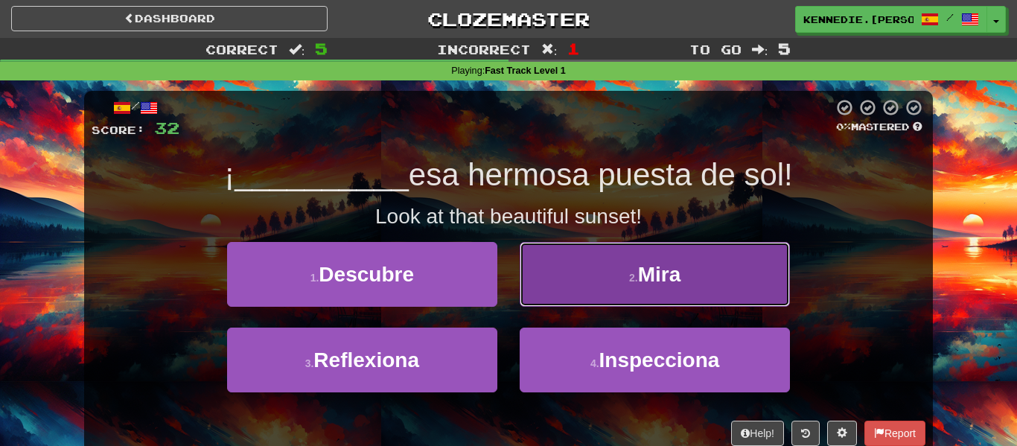
click at [552, 270] on button "2 . Mira" at bounding box center [655, 274] width 270 height 65
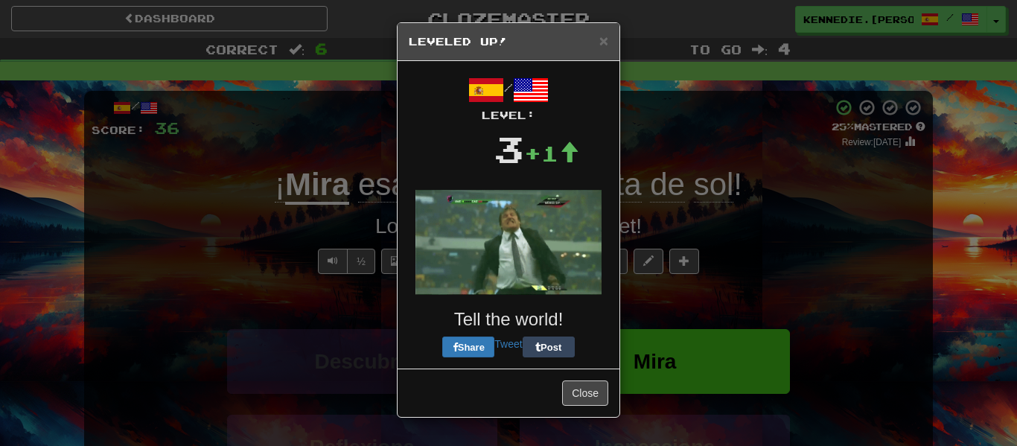
click at [545, 293] on div "/ Level: 3 +1 Tell the world! Share Tweet Post" at bounding box center [509, 214] width 200 height 285
click at [586, 392] on button "Close" at bounding box center [585, 392] width 46 height 25
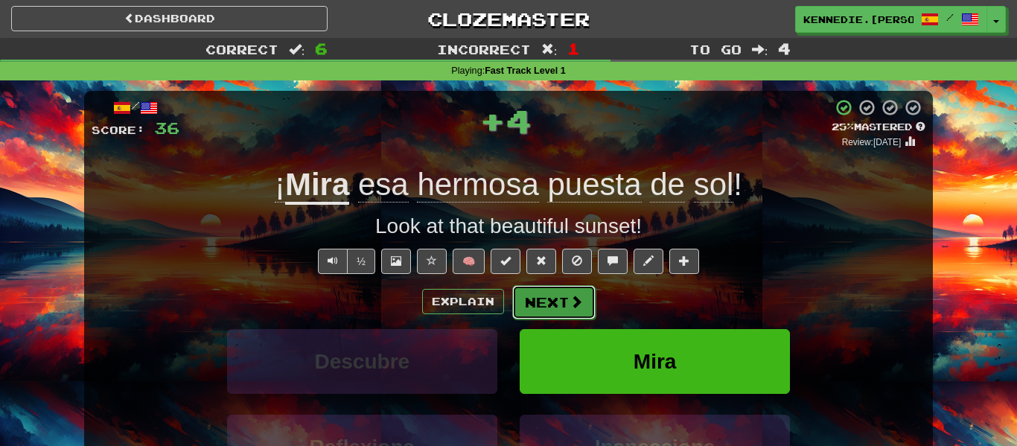
click at [541, 296] on button "Next" at bounding box center [553, 302] width 83 height 34
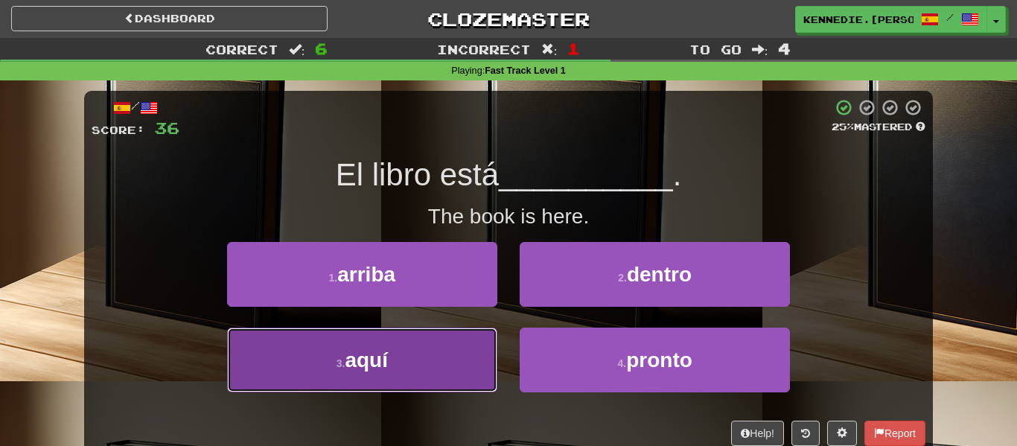
click at [404, 336] on button "3 . aquí" at bounding box center [362, 360] width 270 height 65
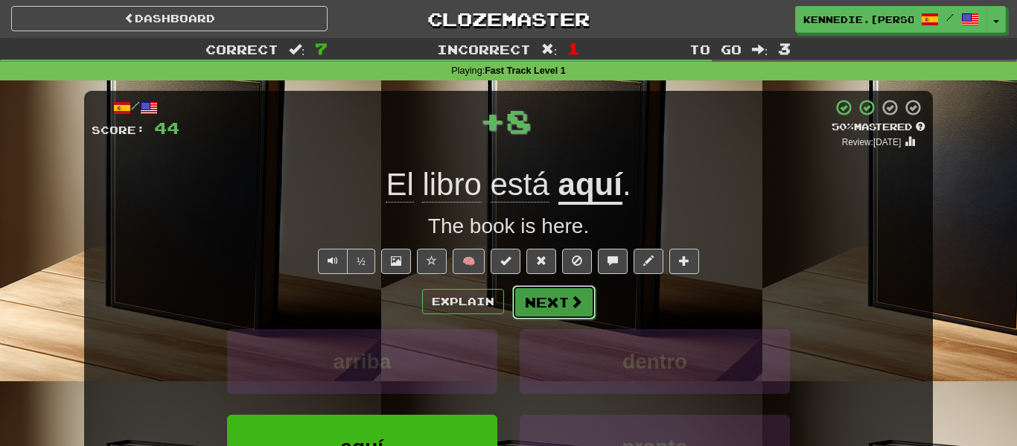
click at [530, 313] on button "Next" at bounding box center [553, 302] width 83 height 34
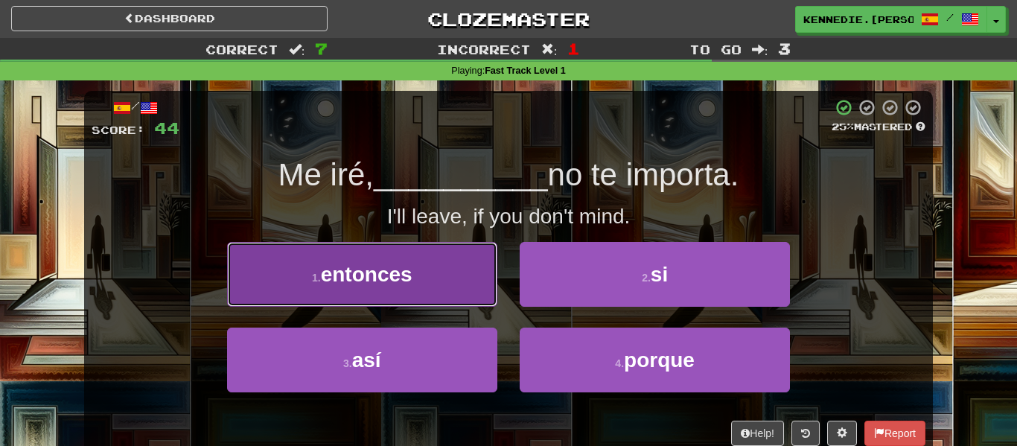
click at [476, 285] on button "1 . entonces" at bounding box center [362, 274] width 270 height 65
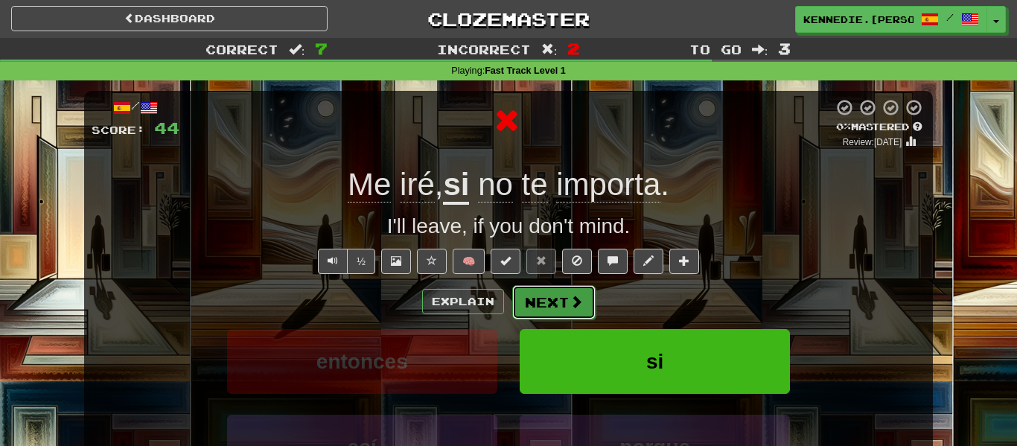
click at [539, 293] on button "Next" at bounding box center [553, 302] width 83 height 34
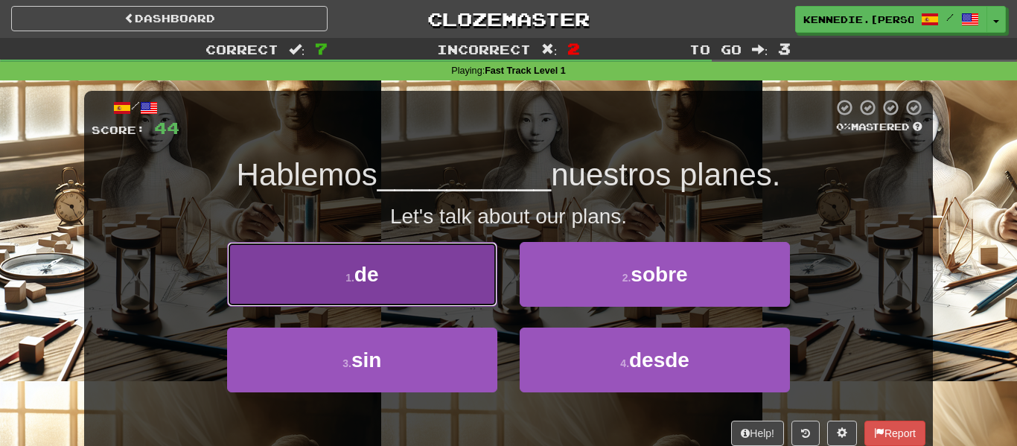
click at [454, 281] on button "1 . de" at bounding box center [362, 274] width 270 height 65
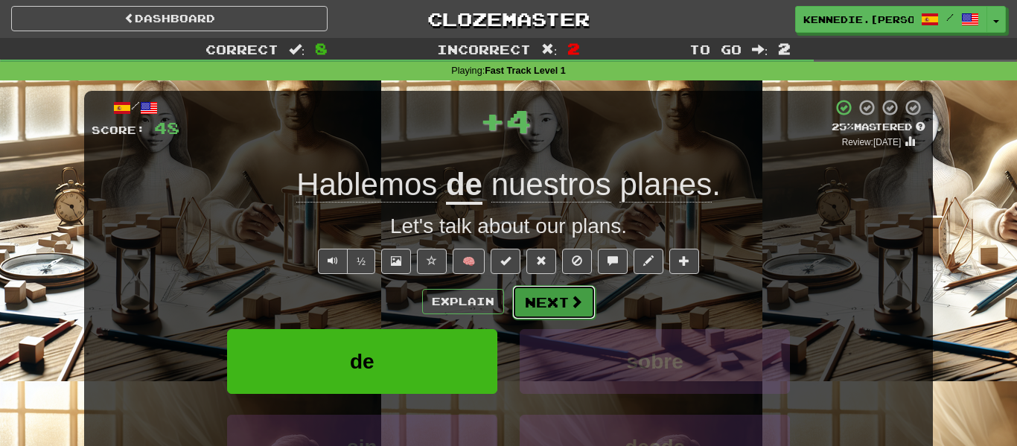
click at [576, 298] on span at bounding box center [576, 301] width 13 height 13
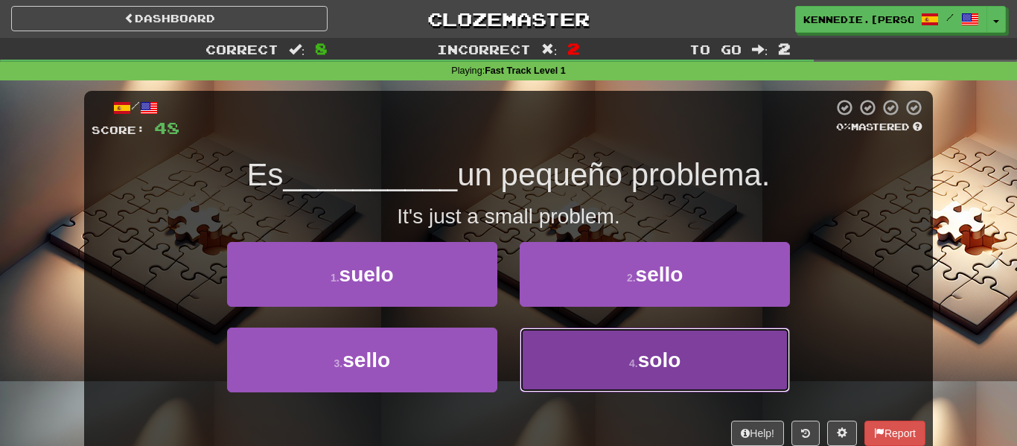
click at [608, 342] on button "4 . solo" at bounding box center [655, 360] width 270 height 65
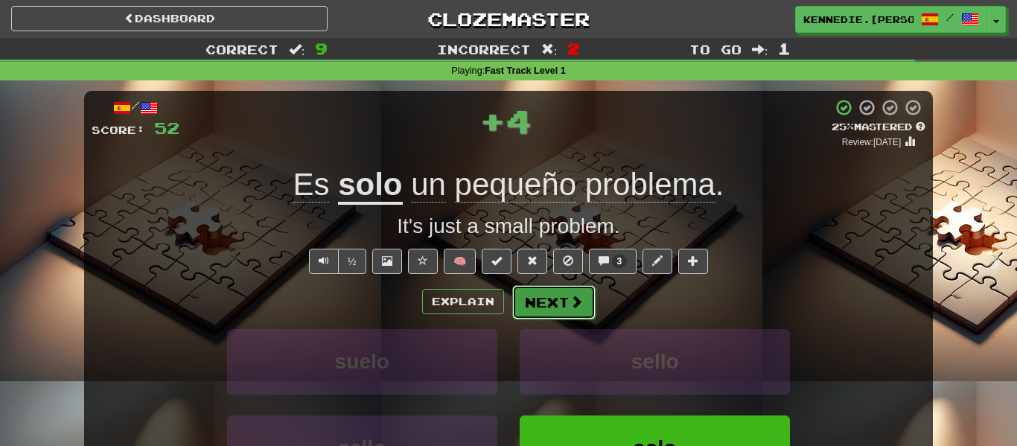
click at [570, 304] on span at bounding box center [576, 301] width 13 height 13
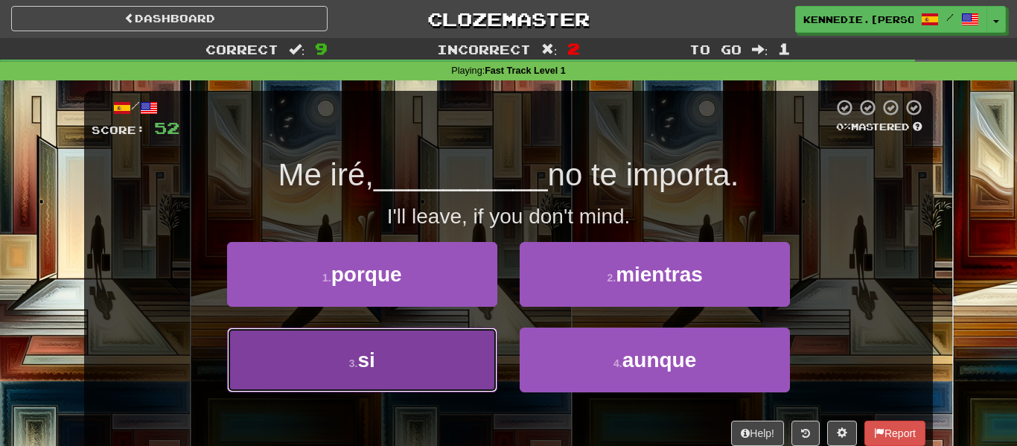
click at [410, 378] on button "3 . si" at bounding box center [362, 360] width 270 height 65
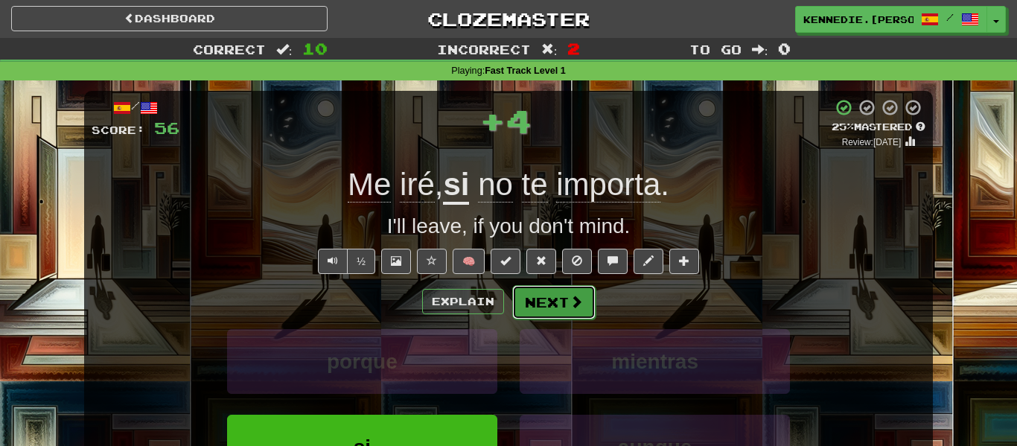
click at [532, 313] on button "Next" at bounding box center [553, 302] width 83 height 34
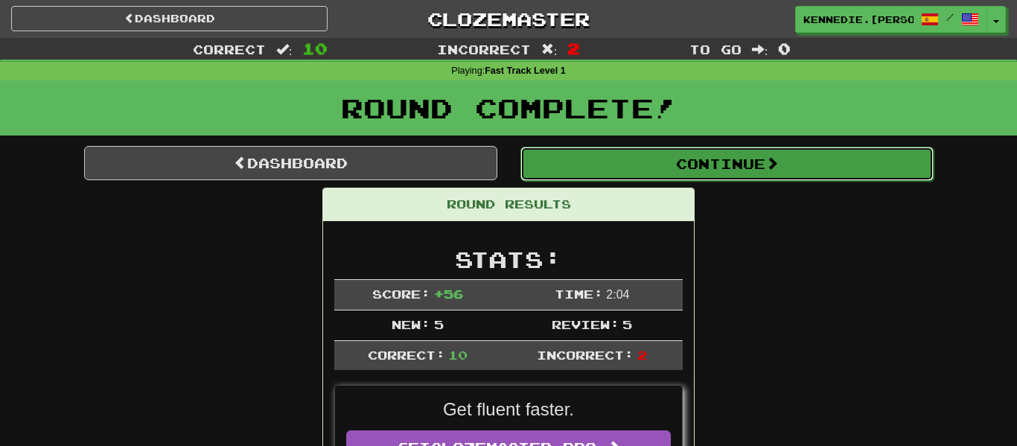
click at [643, 156] on button "Continue" at bounding box center [726, 164] width 413 height 34
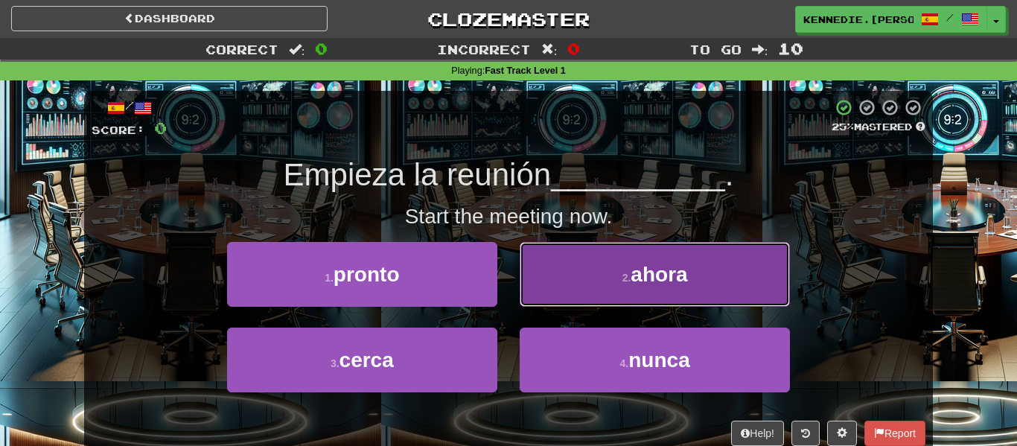
click at [572, 281] on button "2 . ahora" at bounding box center [655, 274] width 270 height 65
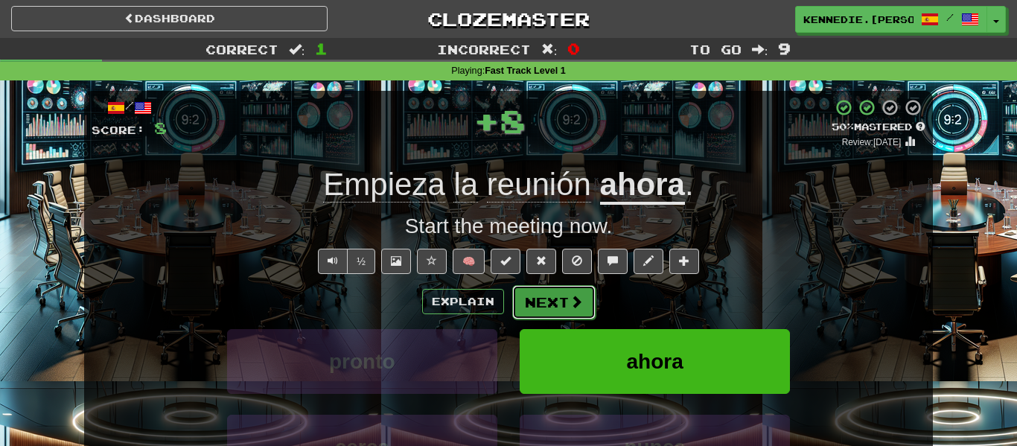
click at [570, 292] on button "Next" at bounding box center [553, 302] width 83 height 34
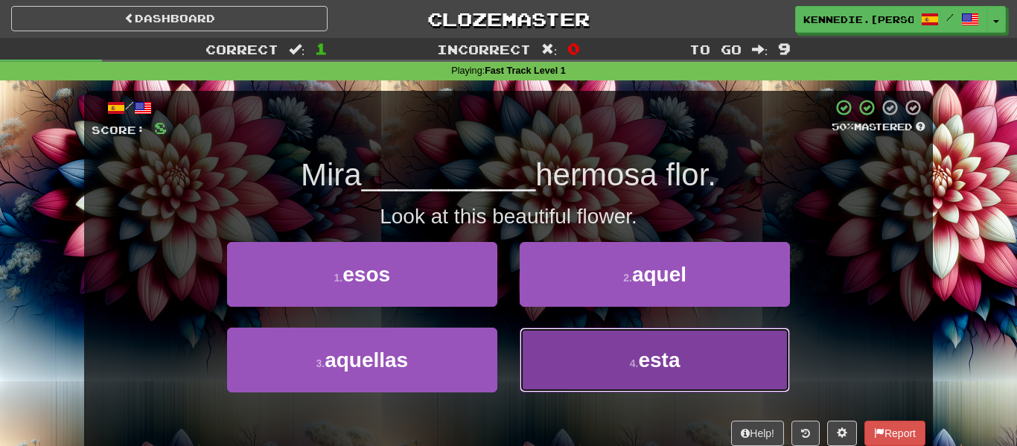
click at [601, 354] on button "4 . esta" at bounding box center [655, 360] width 270 height 65
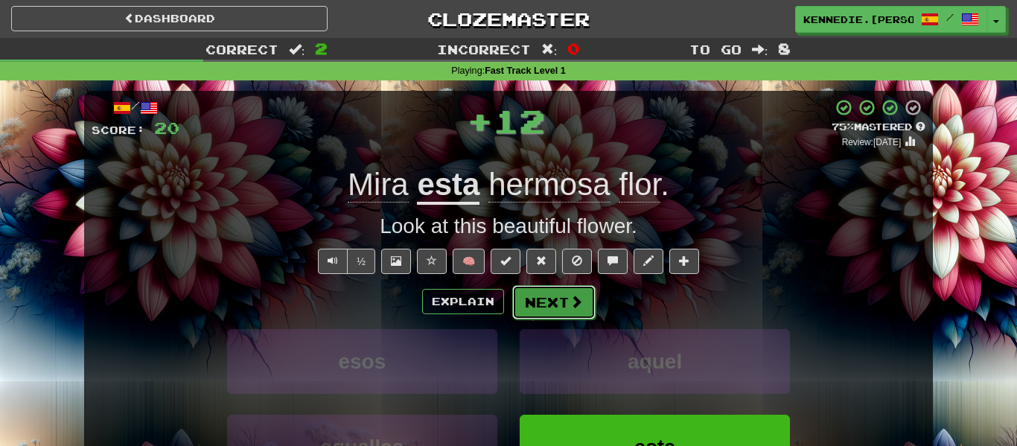
click at [576, 311] on button "Next" at bounding box center [553, 302] width 83 height 34
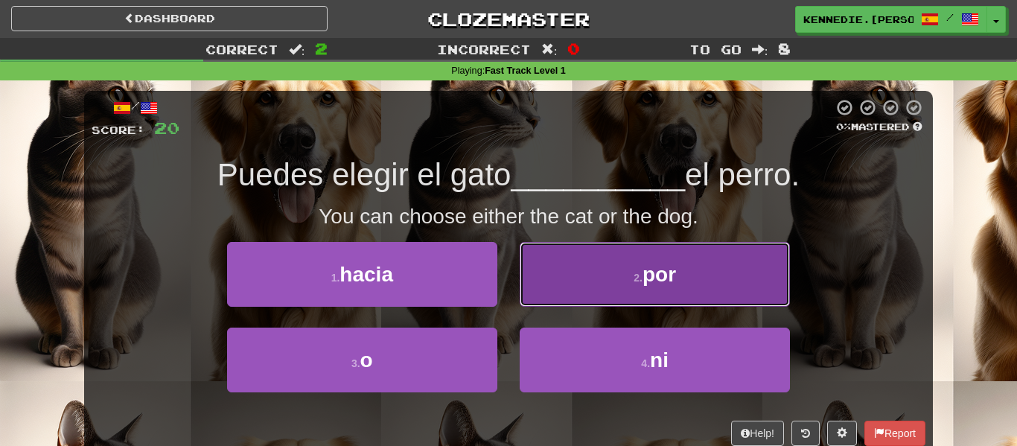
click at [634, 255] on button "2 . por" at bounding box center [655, 274] width 270 height 65
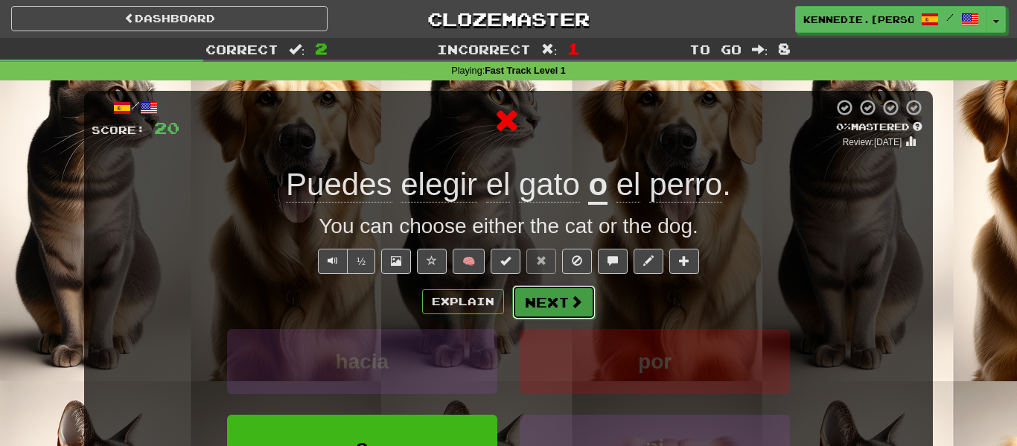
click at [557, 294] on button "Next" at bounding box center [553, 302] width 83 height 34
